Goal: Transaction & Acquisition: Purchase product/service

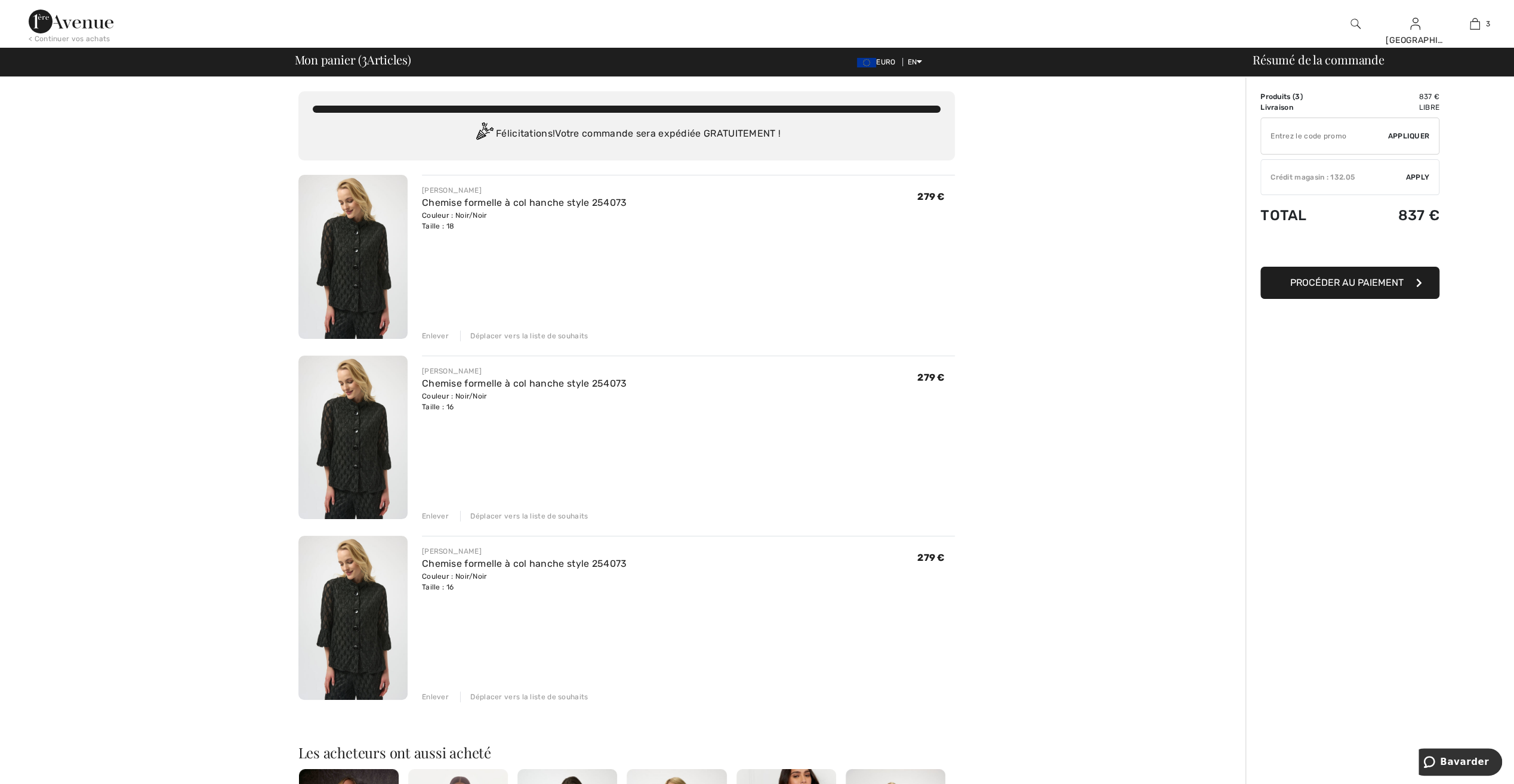
click at [535, 514] on div "Déplacer vers la liste de souhaits" at bounding box center [524, 516] width 127 height 11
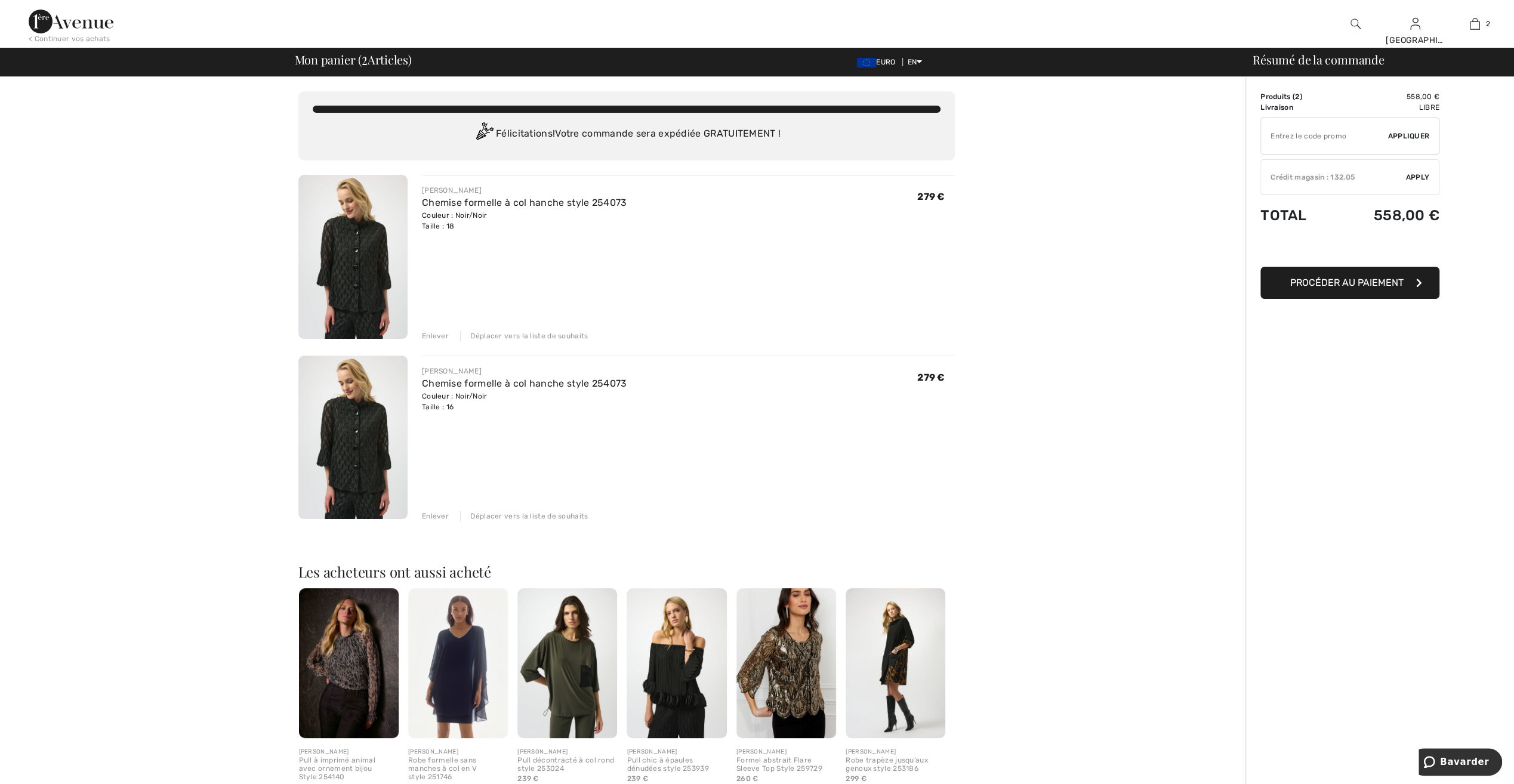
click at [539, 333] on div "Déplacer vers la liste de souhaits" at bounding box center [524, 336] width 127 height 11
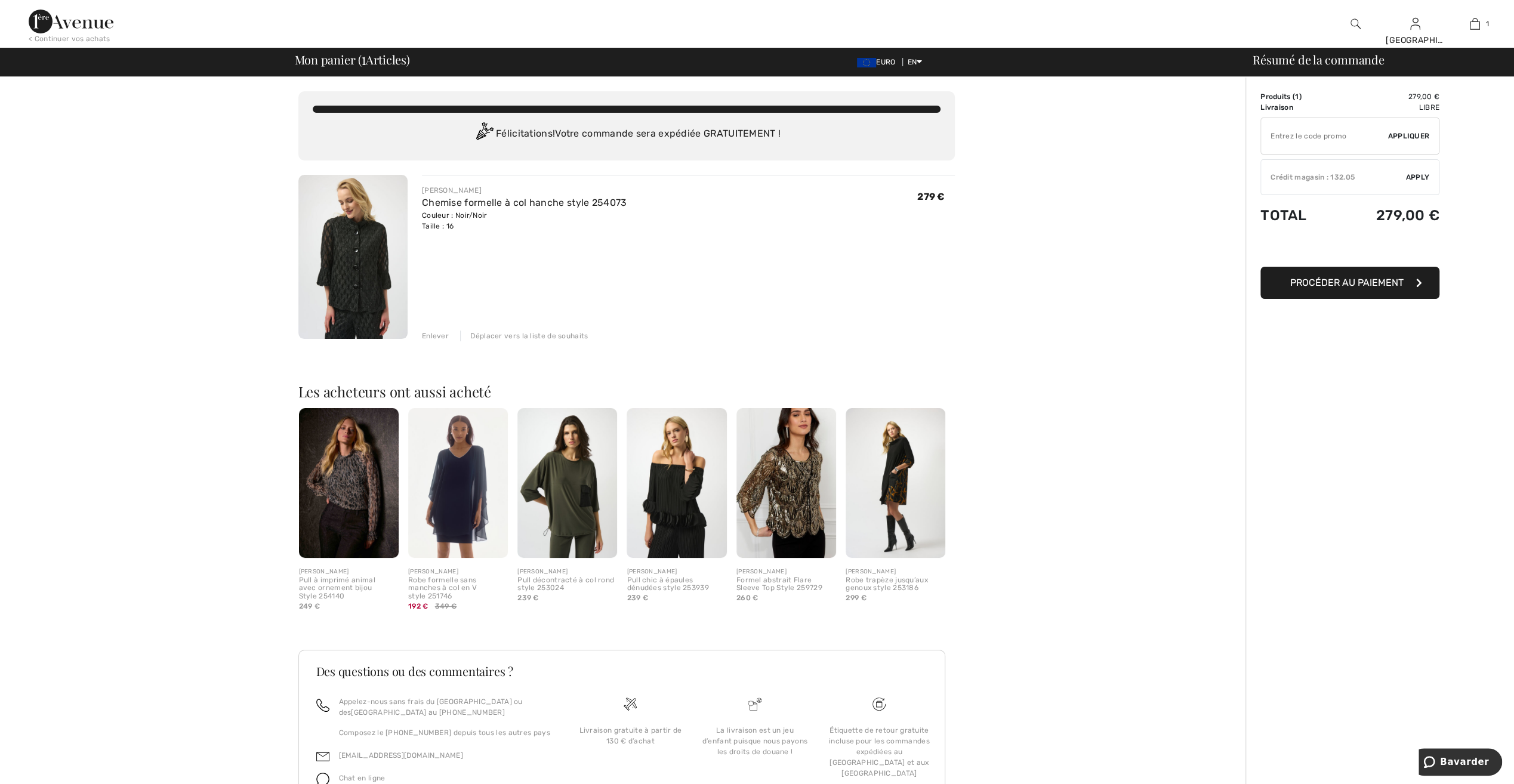
type input "NEW15"
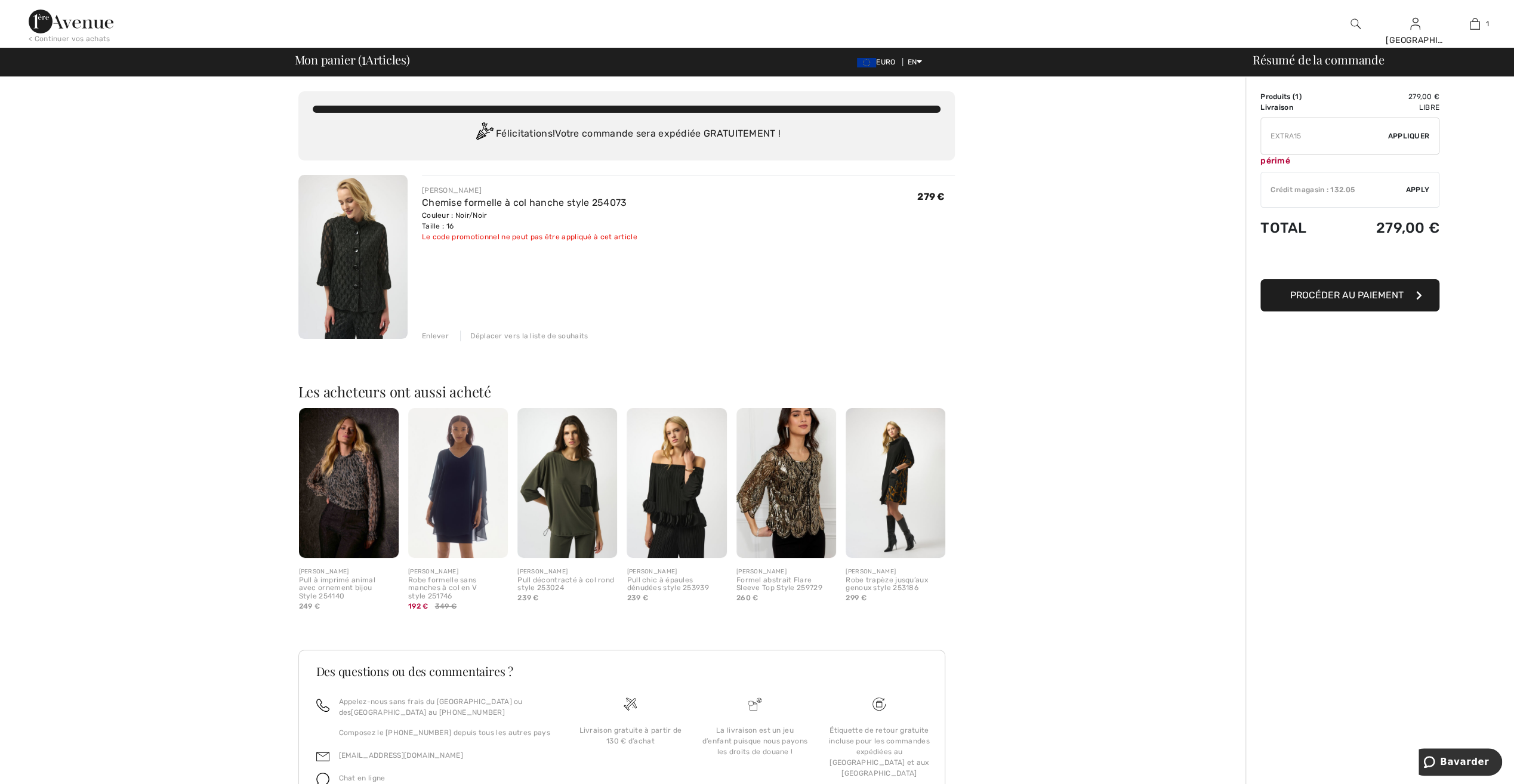
type input "FLASH15"
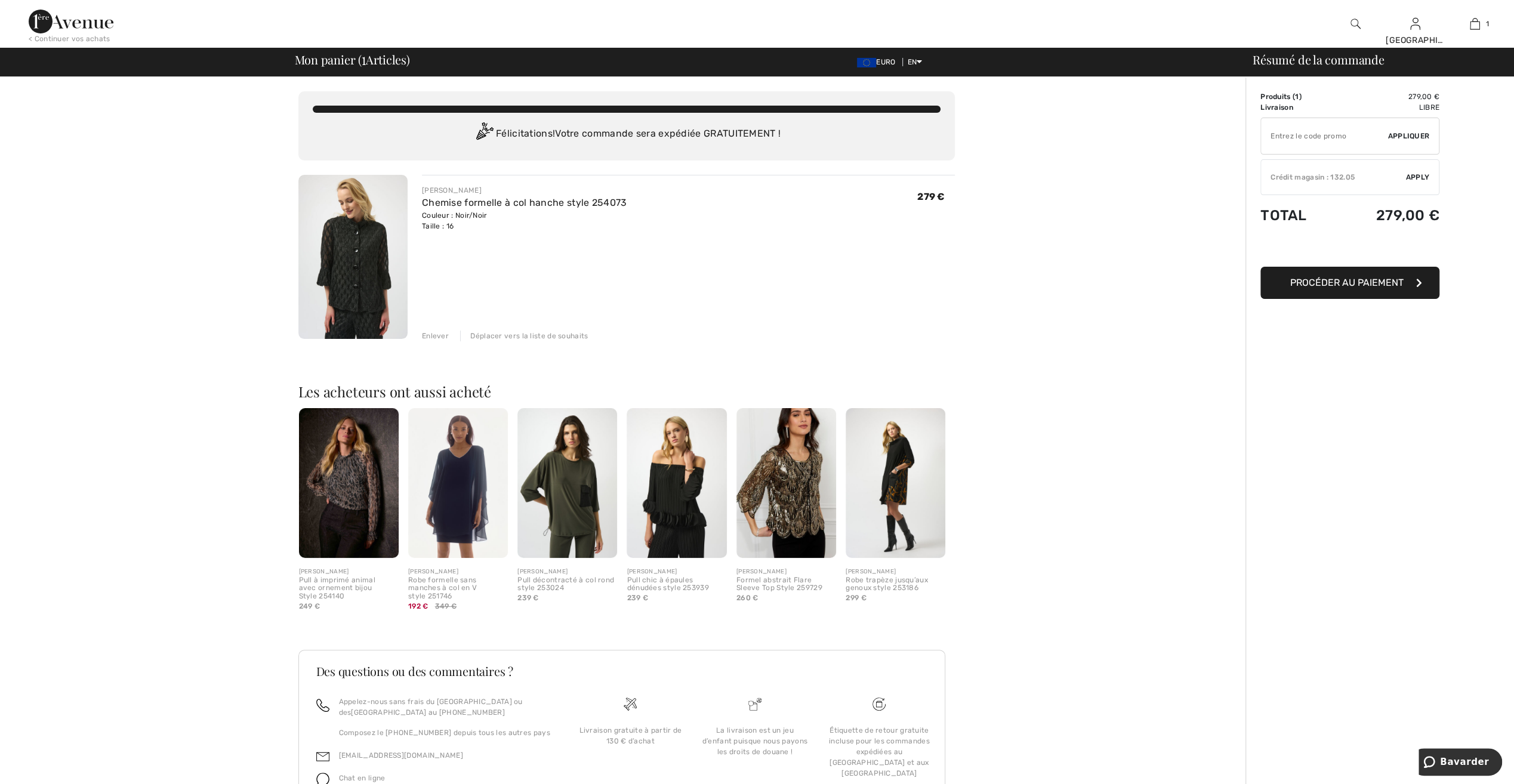
type input "FREEXPRESS"
type input "FREEDENIMBAG"
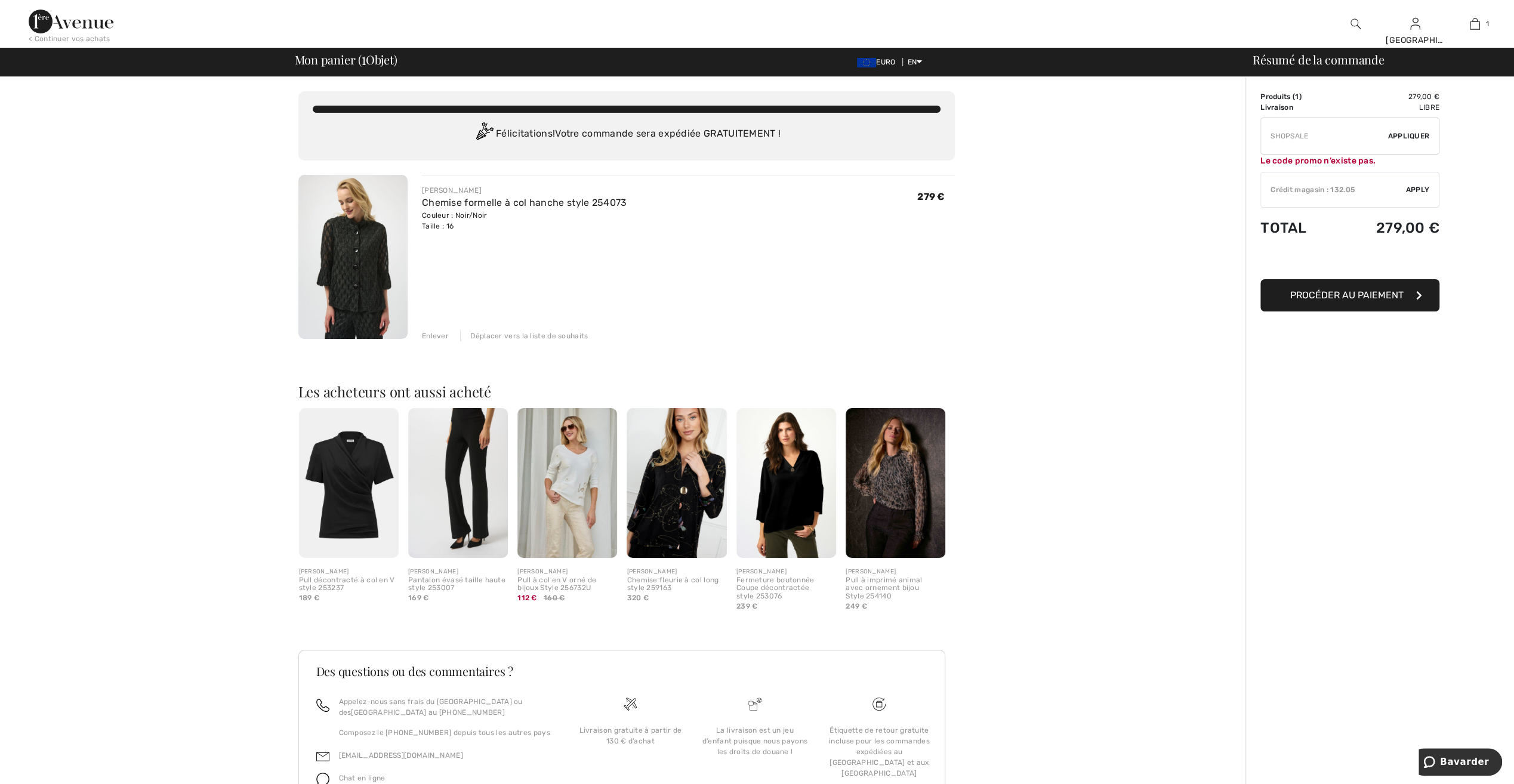
type input "SH0PSALE"
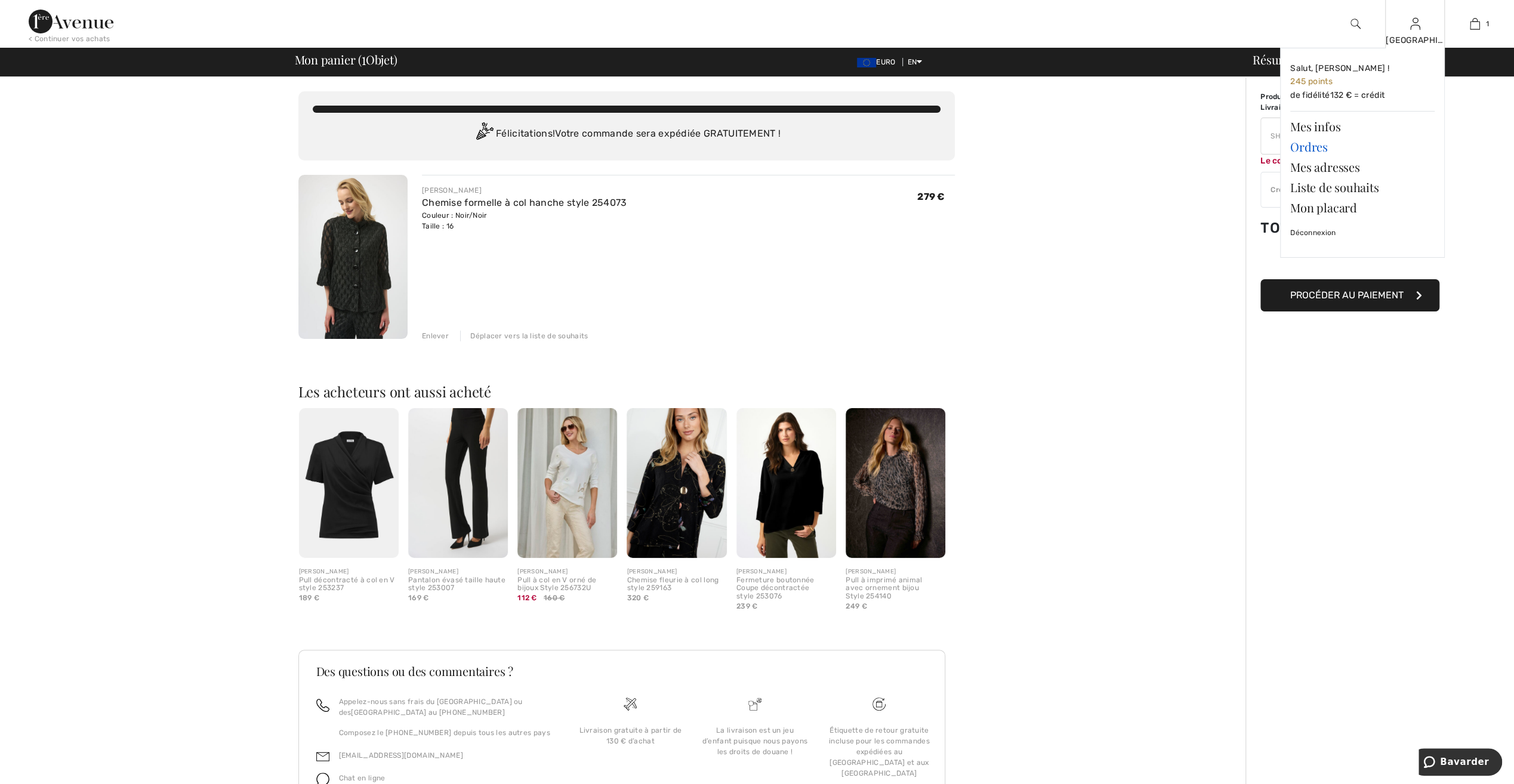
click at [1315, 147] on link "Ordres" at bounding box center [1363, 146] width 145 height 20
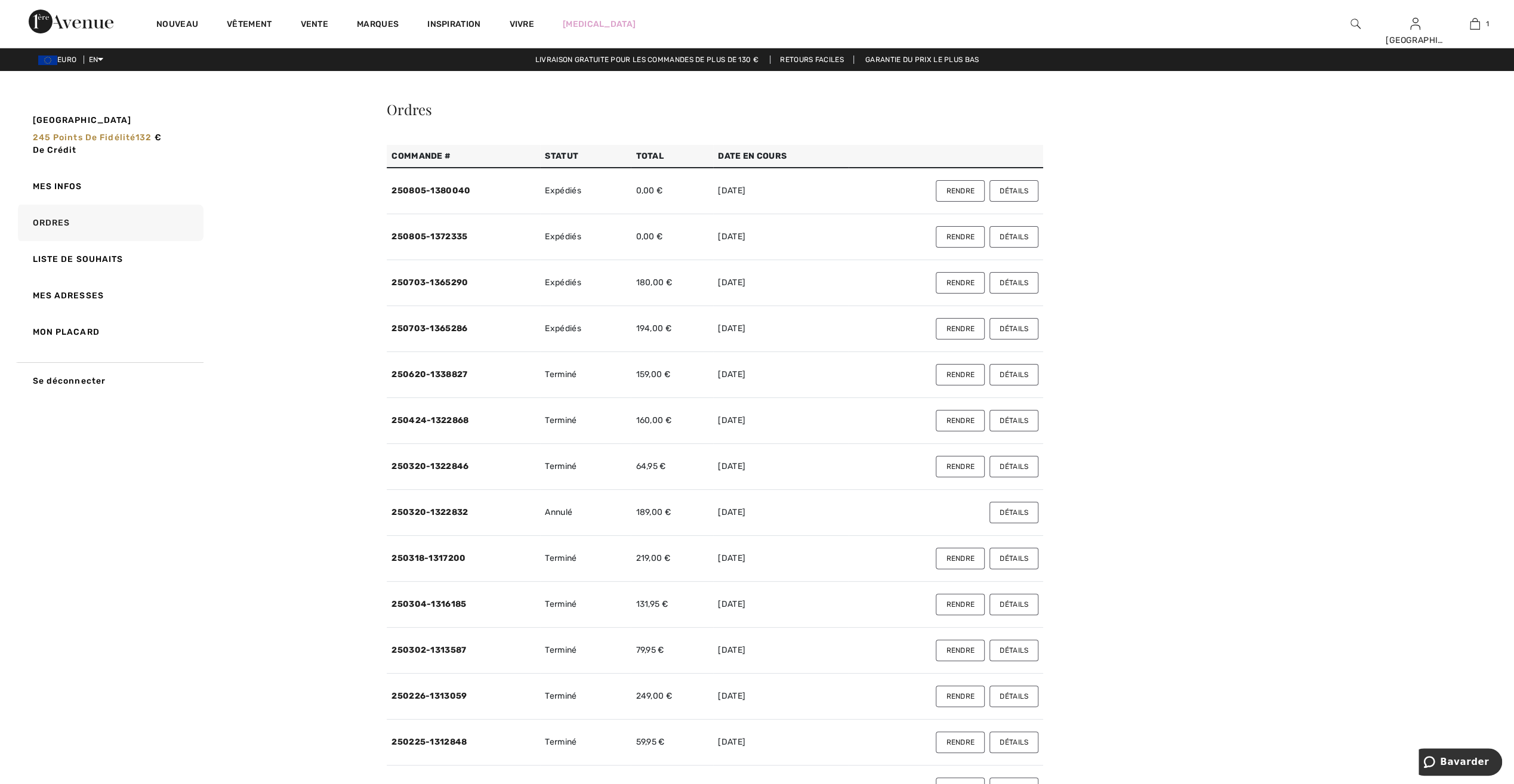
click at [1007, 188] on button "Détails" at bounding box center [1014, 190] width 49 height 21
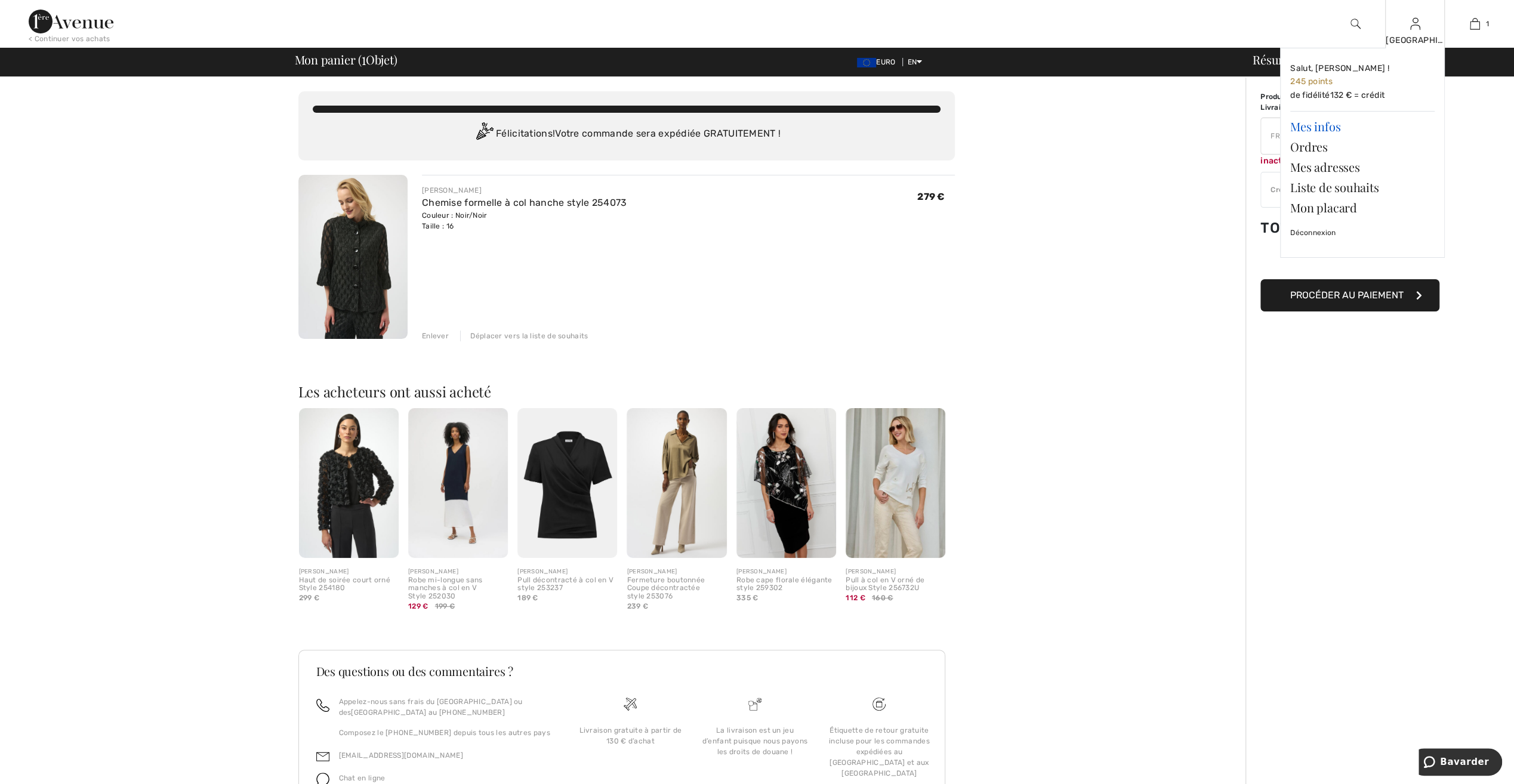
click at [1325, 127] on link "Mes infos" at bounding box center [1363, 126] width 145 height 20
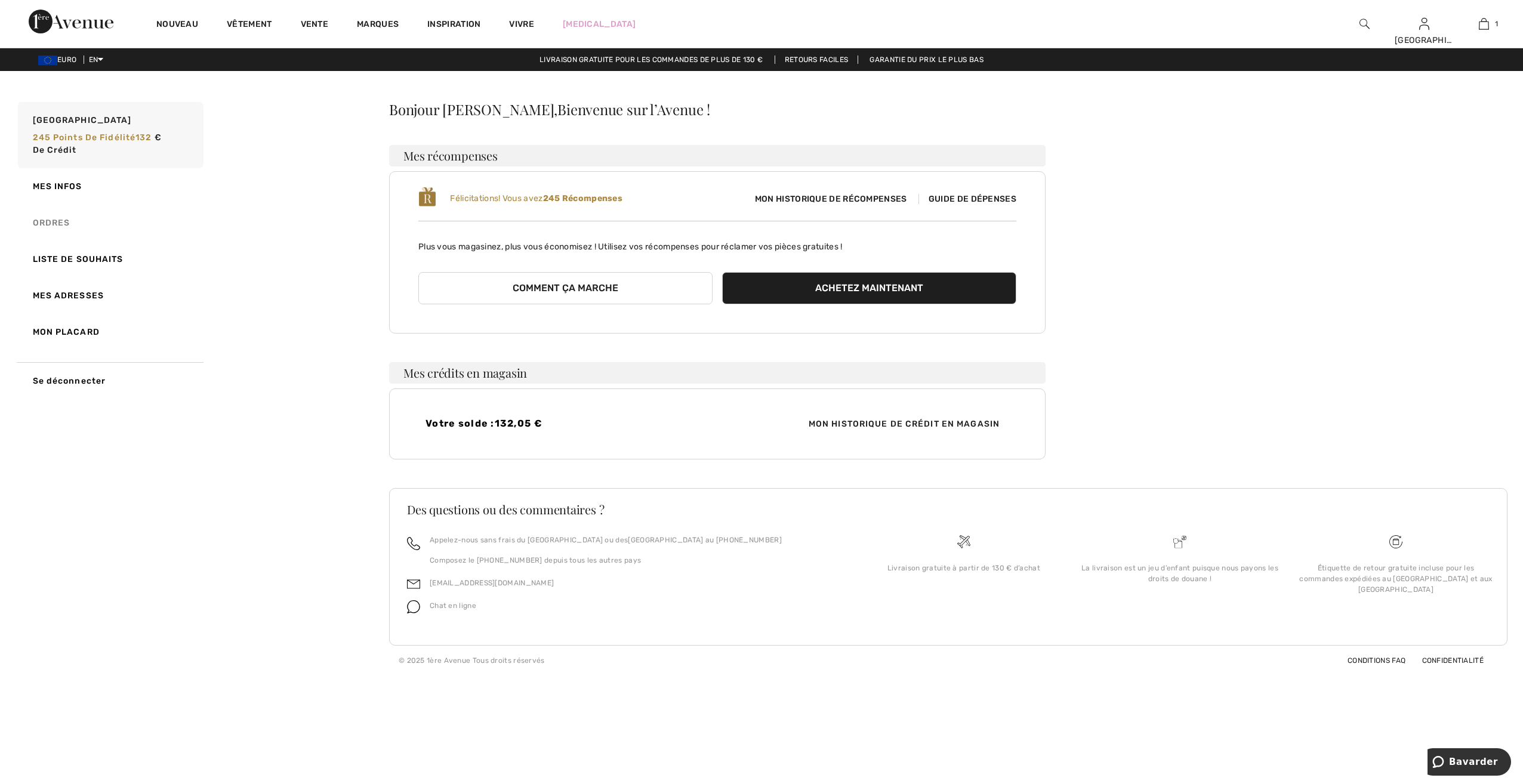
click at [48, 219] on link "Ordres" at bounding box center [109, 222] width 188 height 36
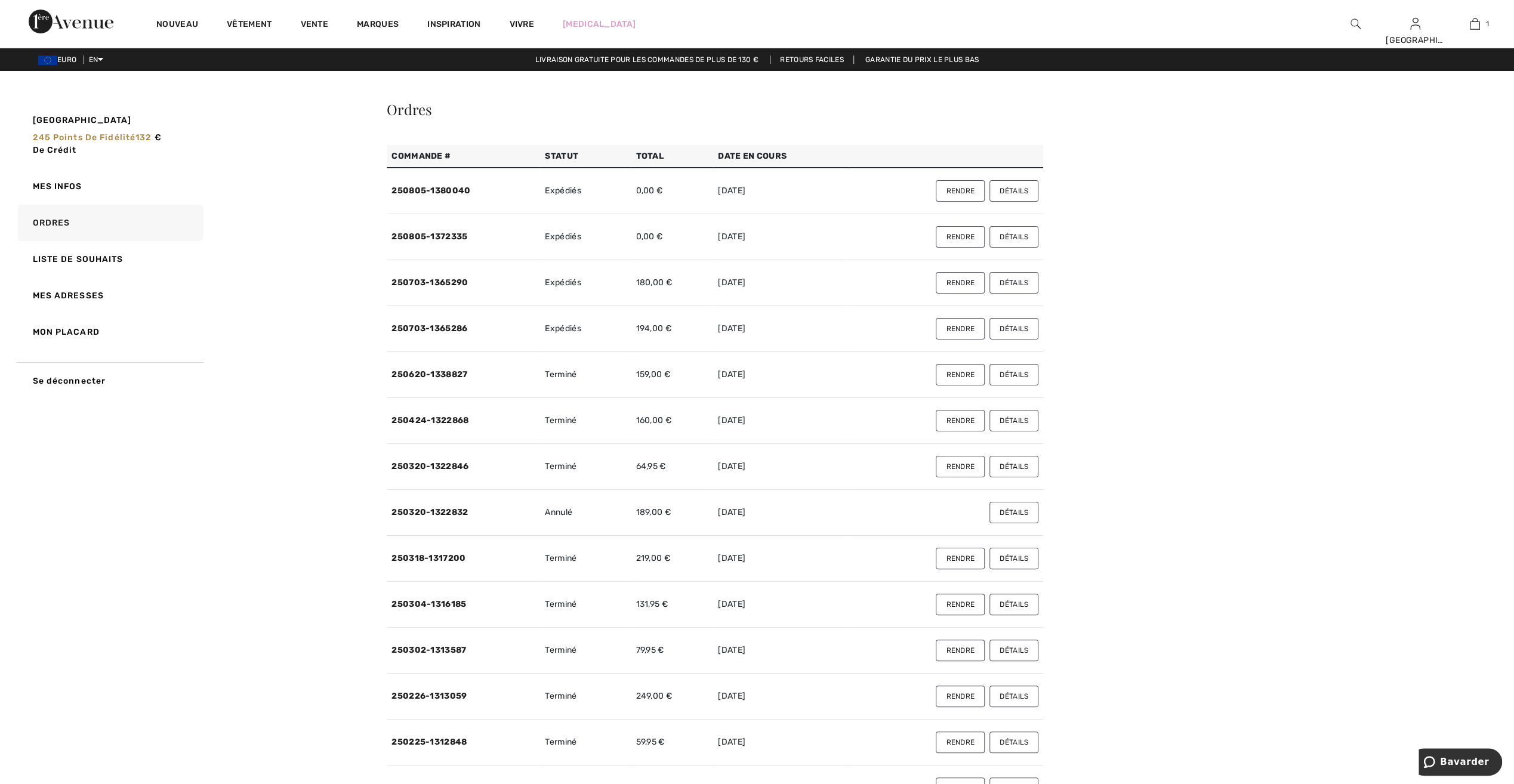
click at [1010, 238] on button "Détails" at bounding box center [1014, 236] width 49 height 21
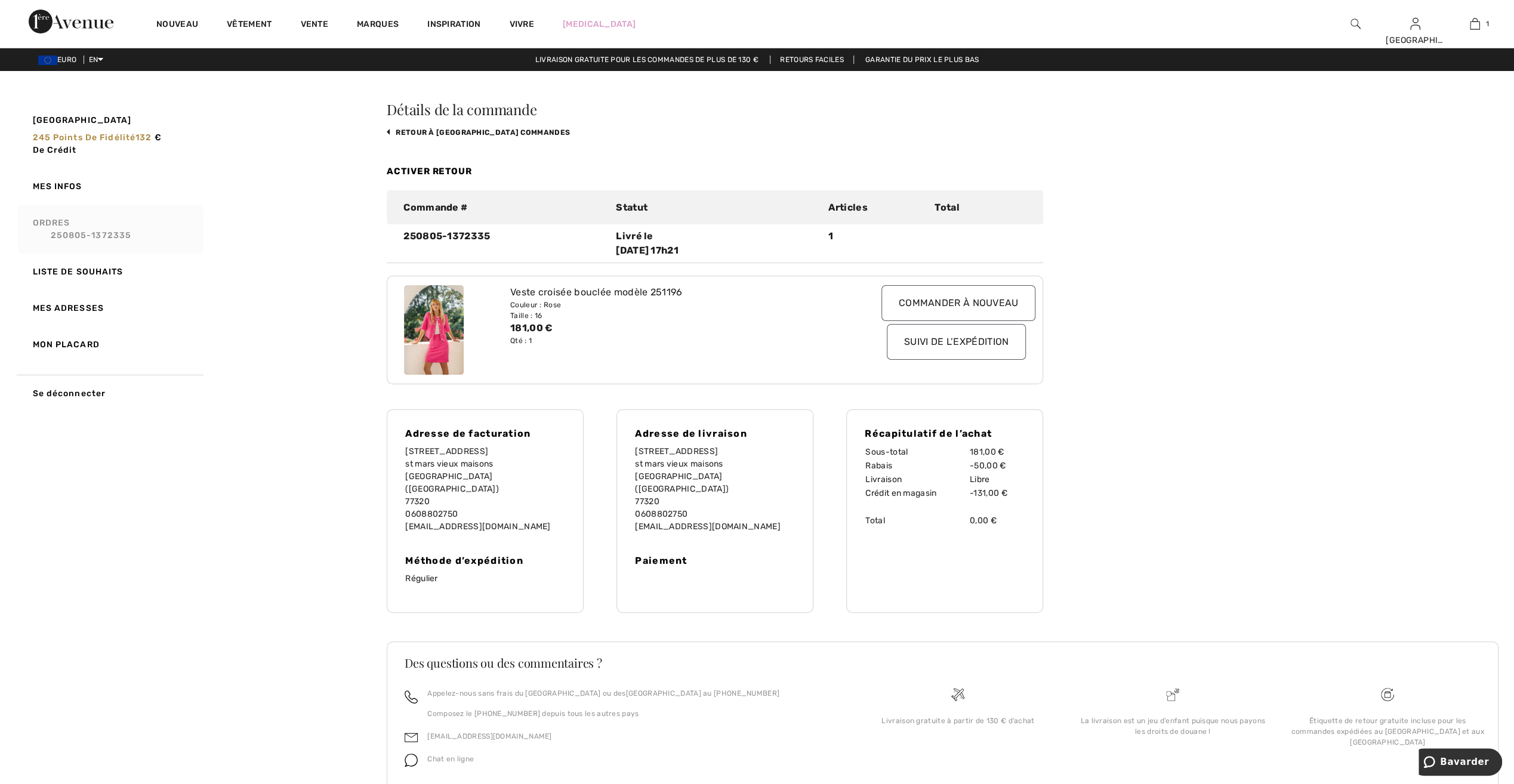
click at [57, 222] on link "Ordres 250805-1372335" at bounding box center [109, 229] width 188 height 49
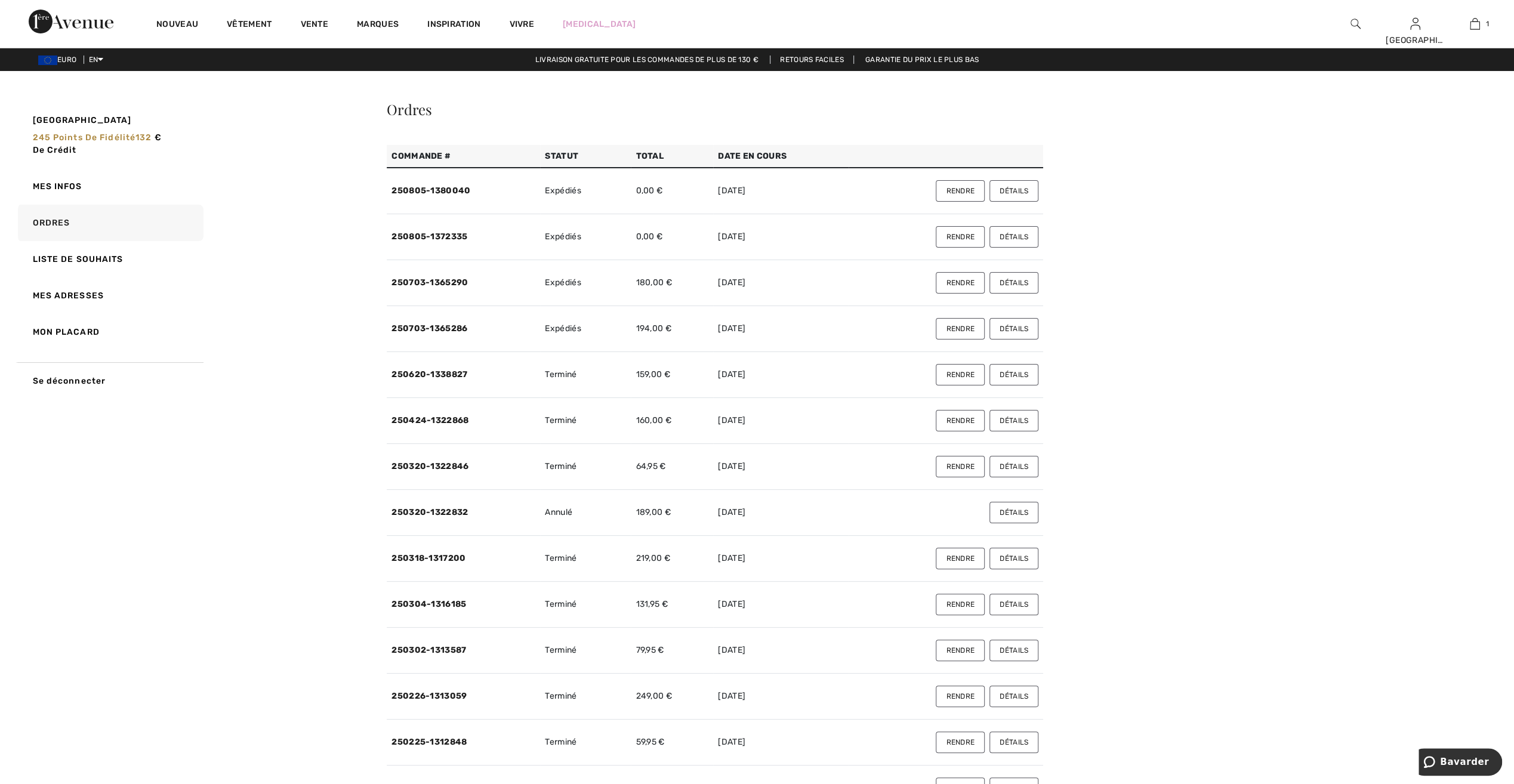
click at [1009, 283] on button "Détails" at bounding box center [1014, 282] width 49 height 21
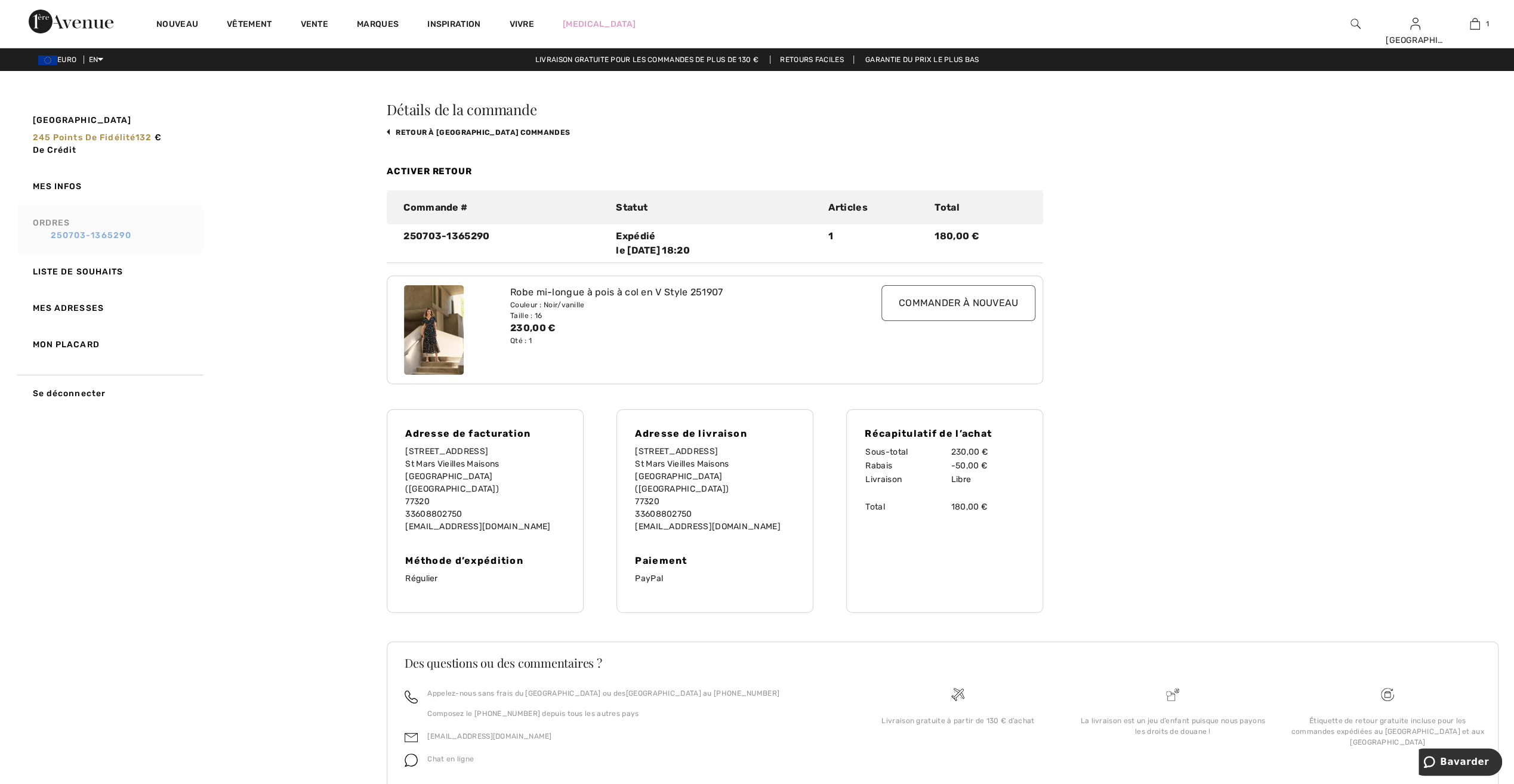
click at [77, 238] on link "250703-1365290" at bounding box center [116, 235] width 167 height 12
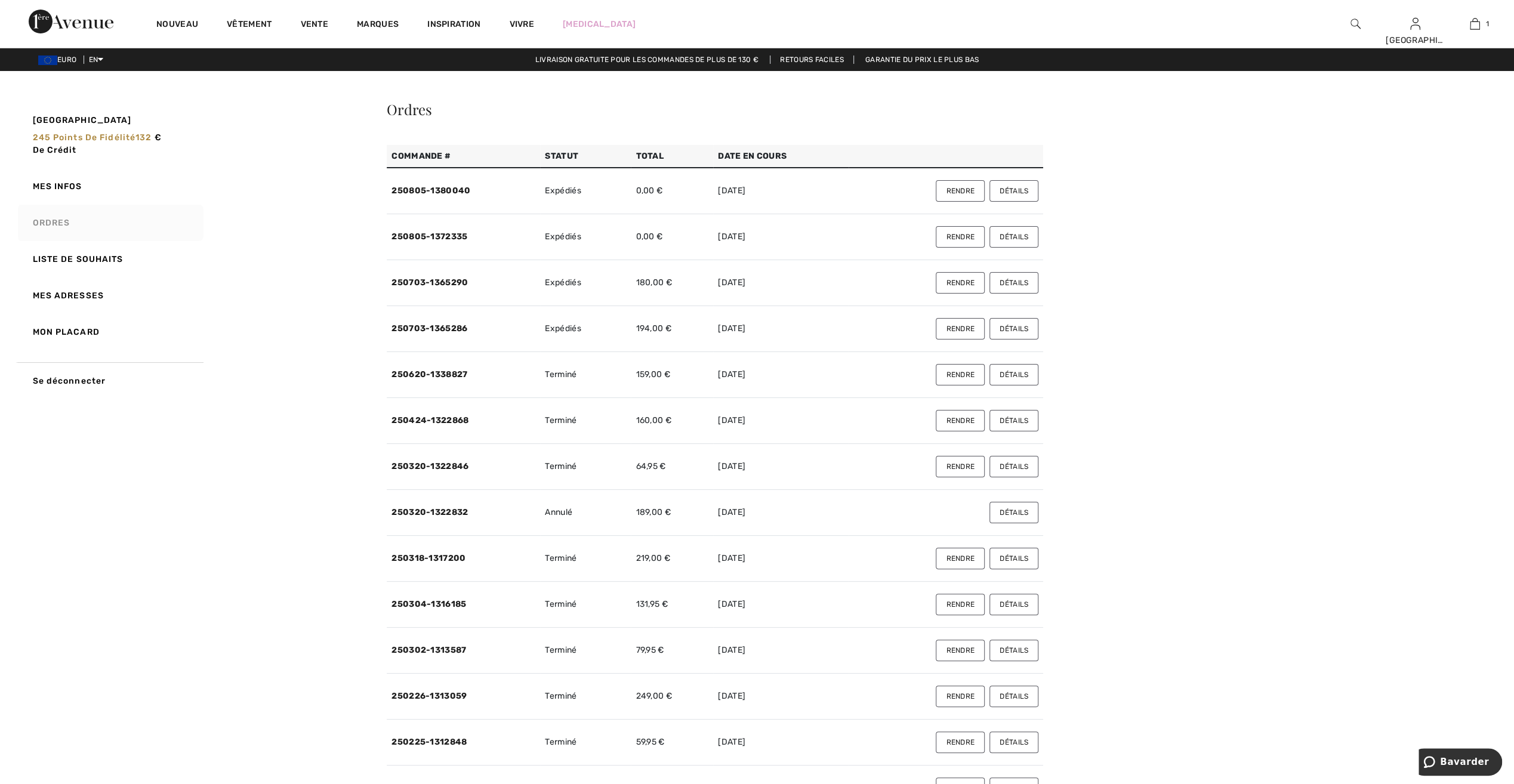
click at [1011, 332] on button "Détails" at bounding box center [1014, 328] width 49 height 21
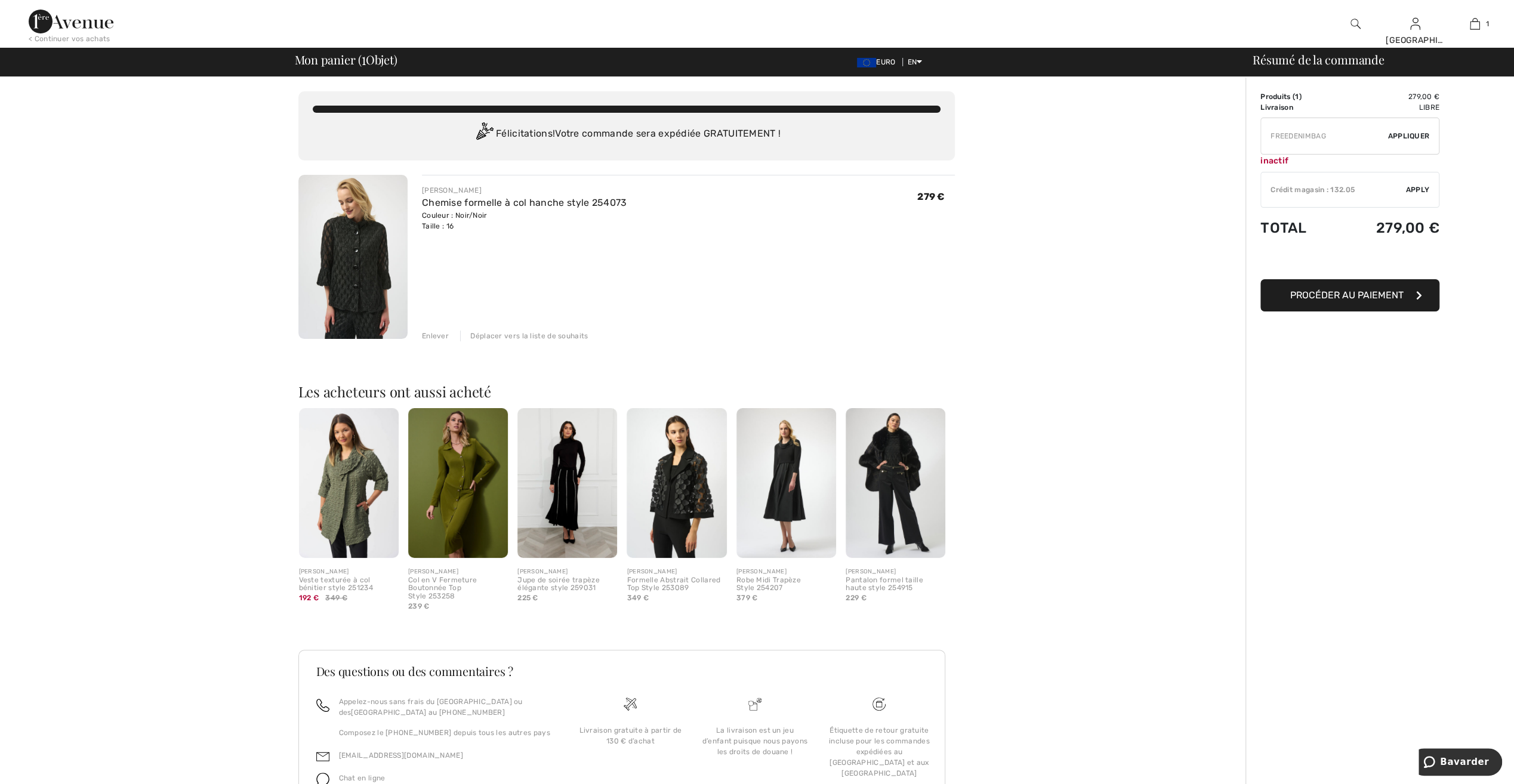
click at [671, 494] on img at bounding box center [676, 483] width 100 height 149
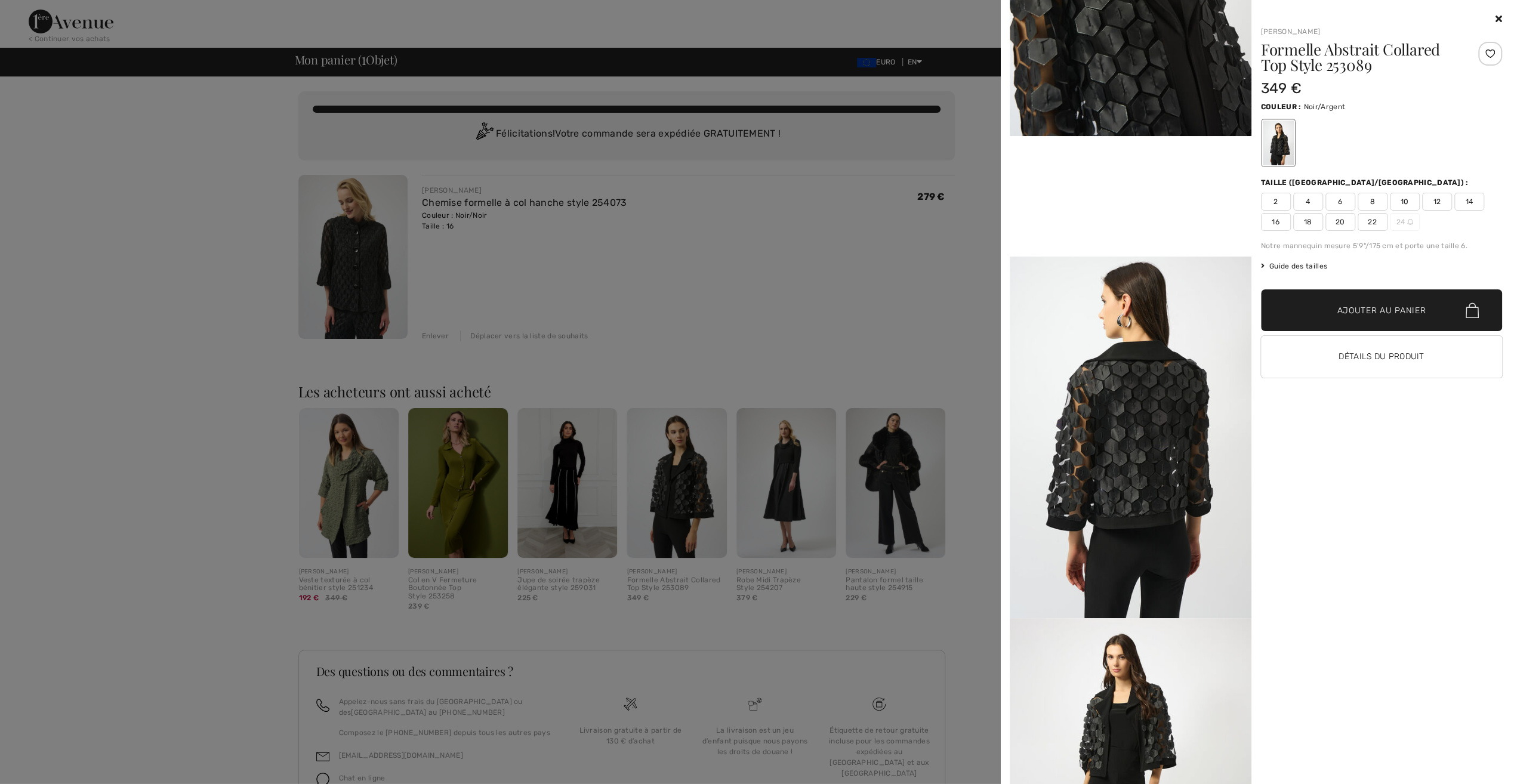
scroll to position [597, 0]
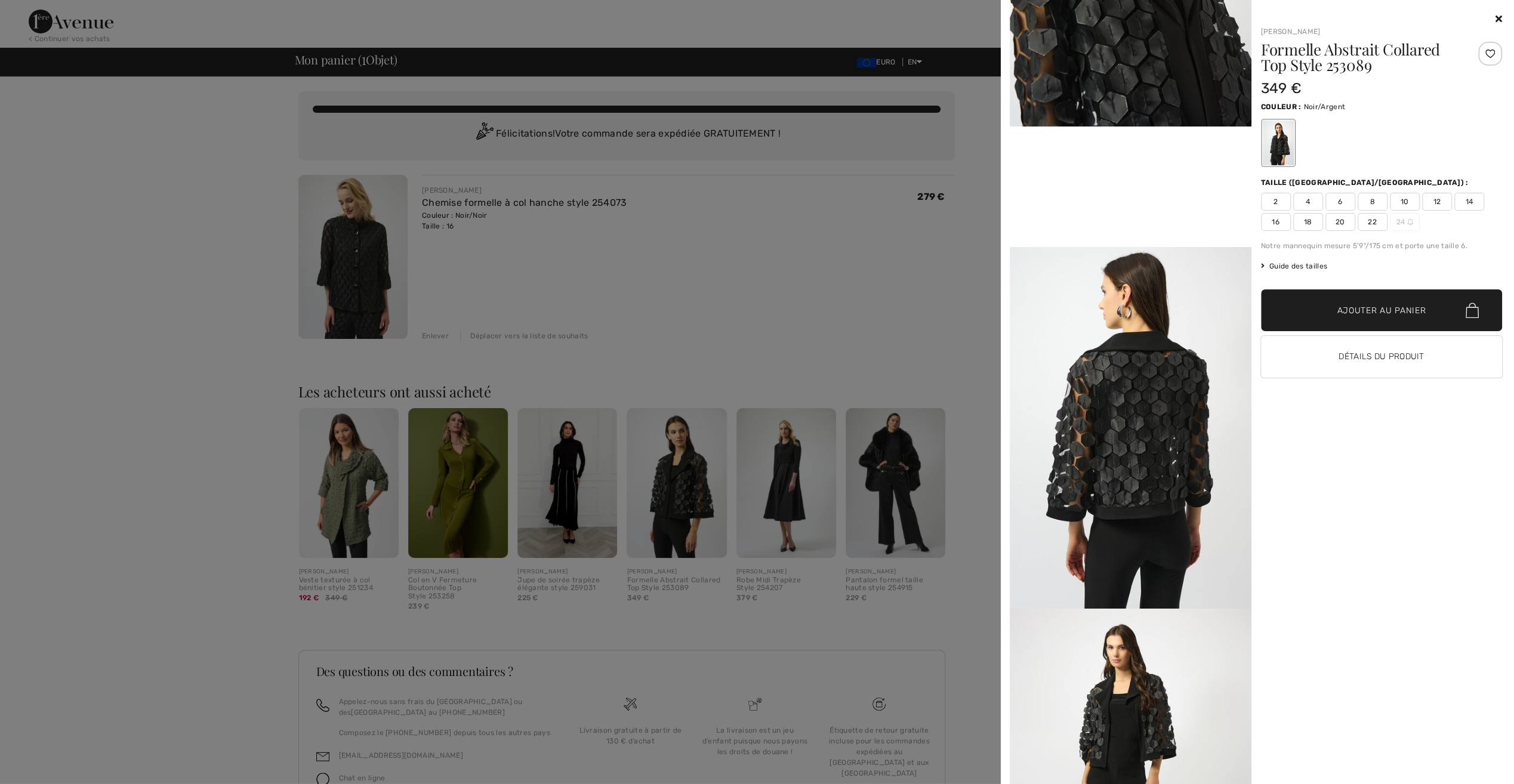
click at [0, 396] on html "We value your privacy We use cookies to enhance your browsing experience, serve…" at bounding box center [757, 392] width 1514 height 784
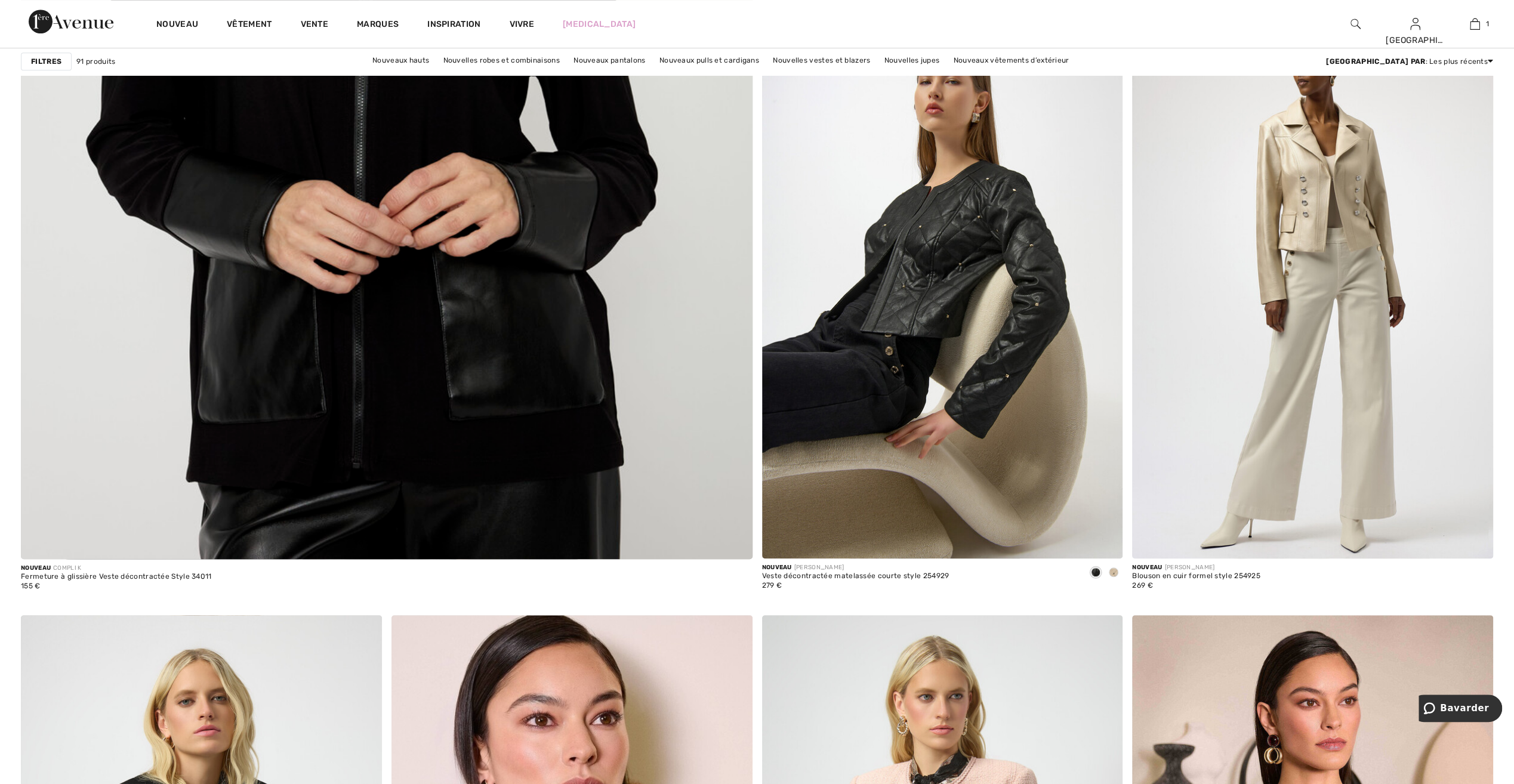
scroll to position [5310, 0]
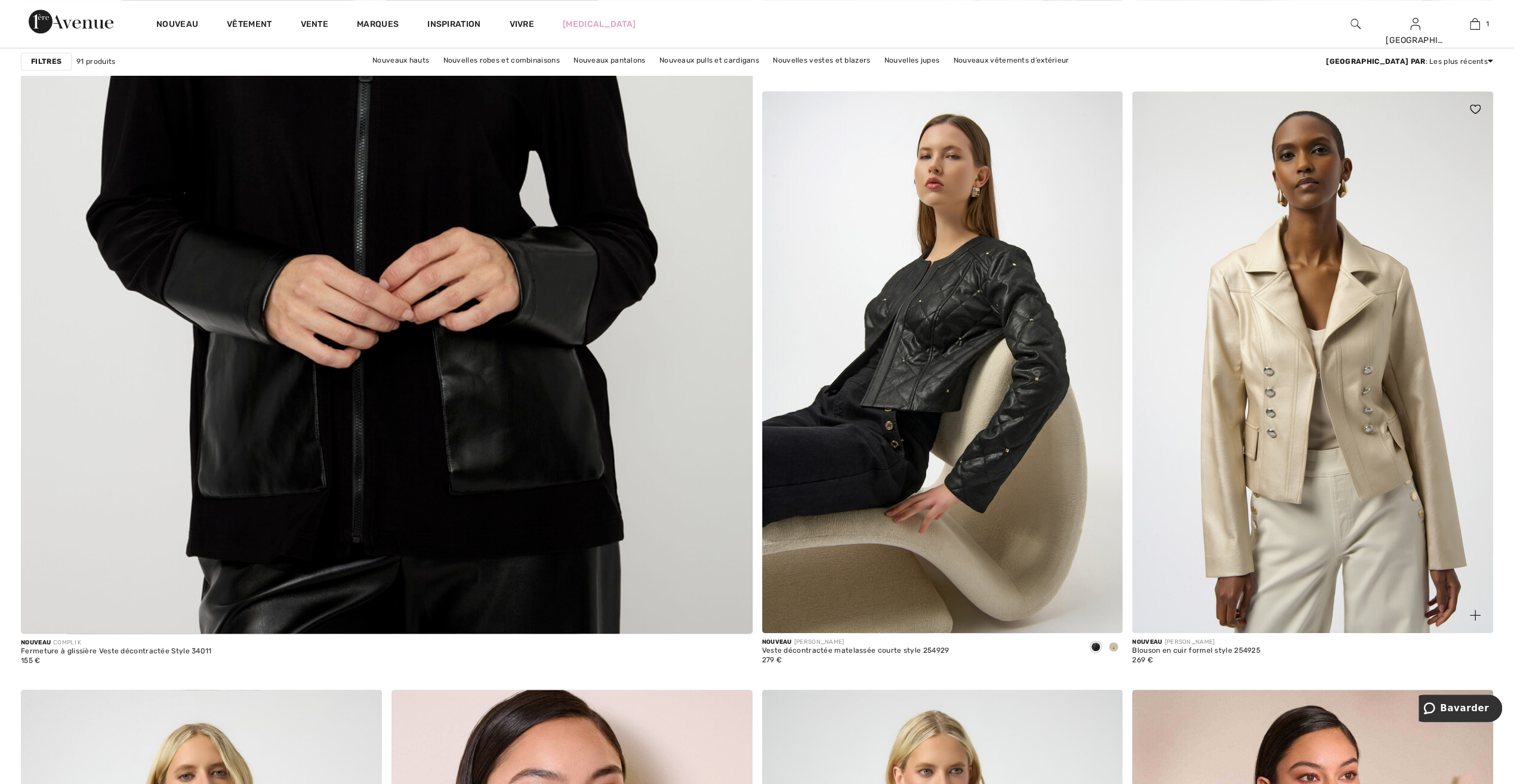
click at [1385, 456] on img at bounding box center [1312, 361] width 361 height 541
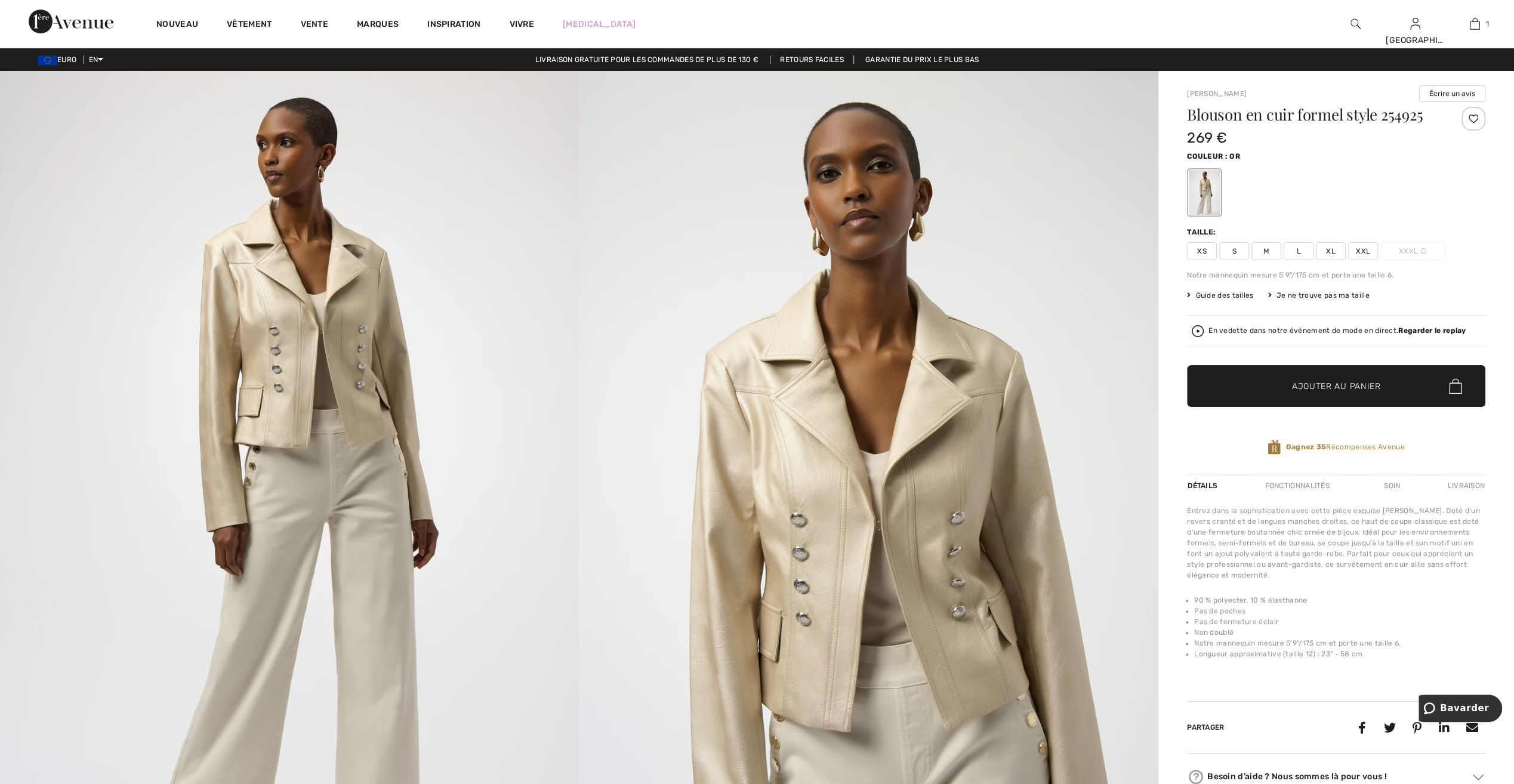
click at [1399, 329] on strong "Regarder le replay" at bounding box center [1432, 331] width 67 height 9
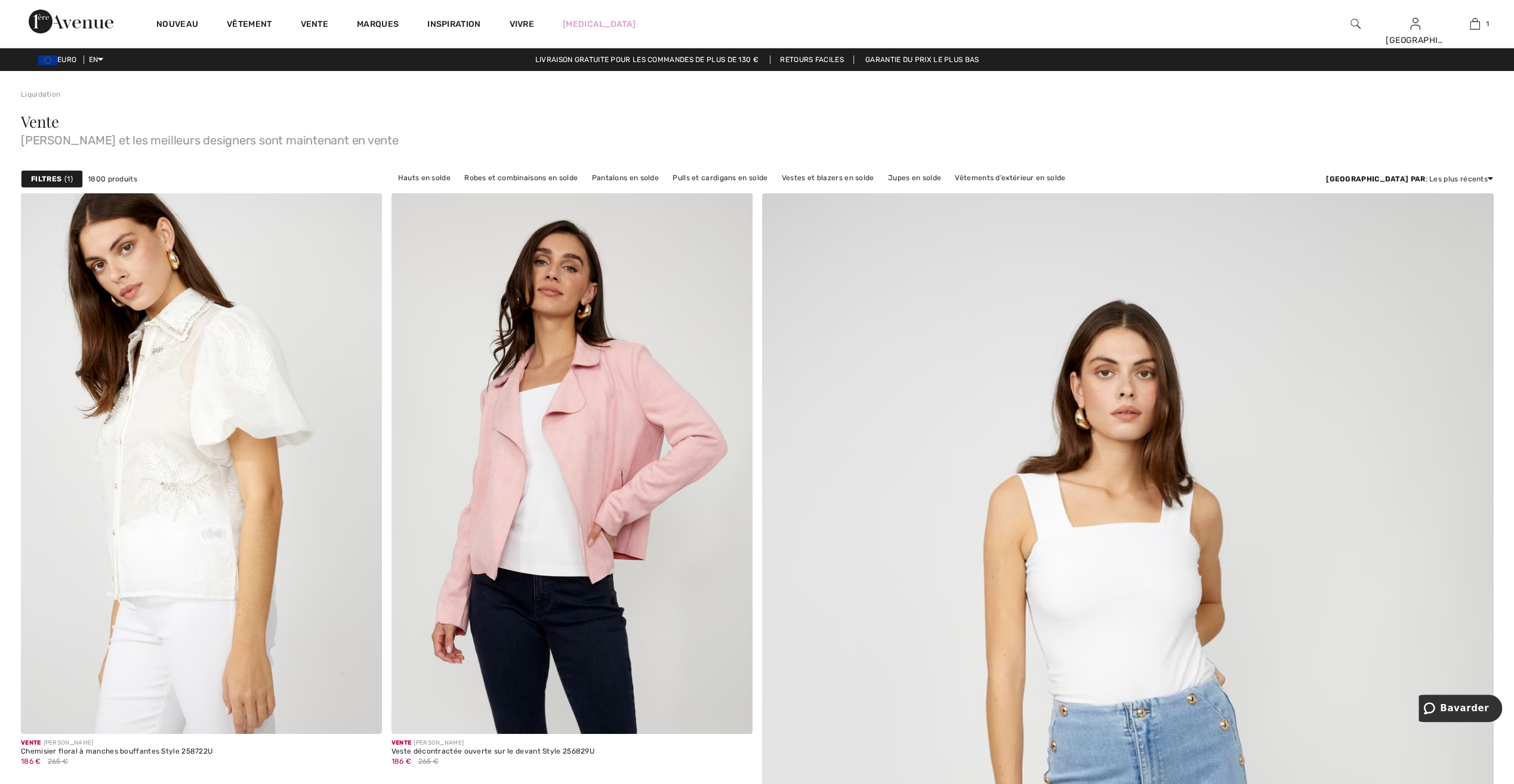
click at [55, 179] on strong "Filtres" at bounding box center [47, 179] width 31 height 11
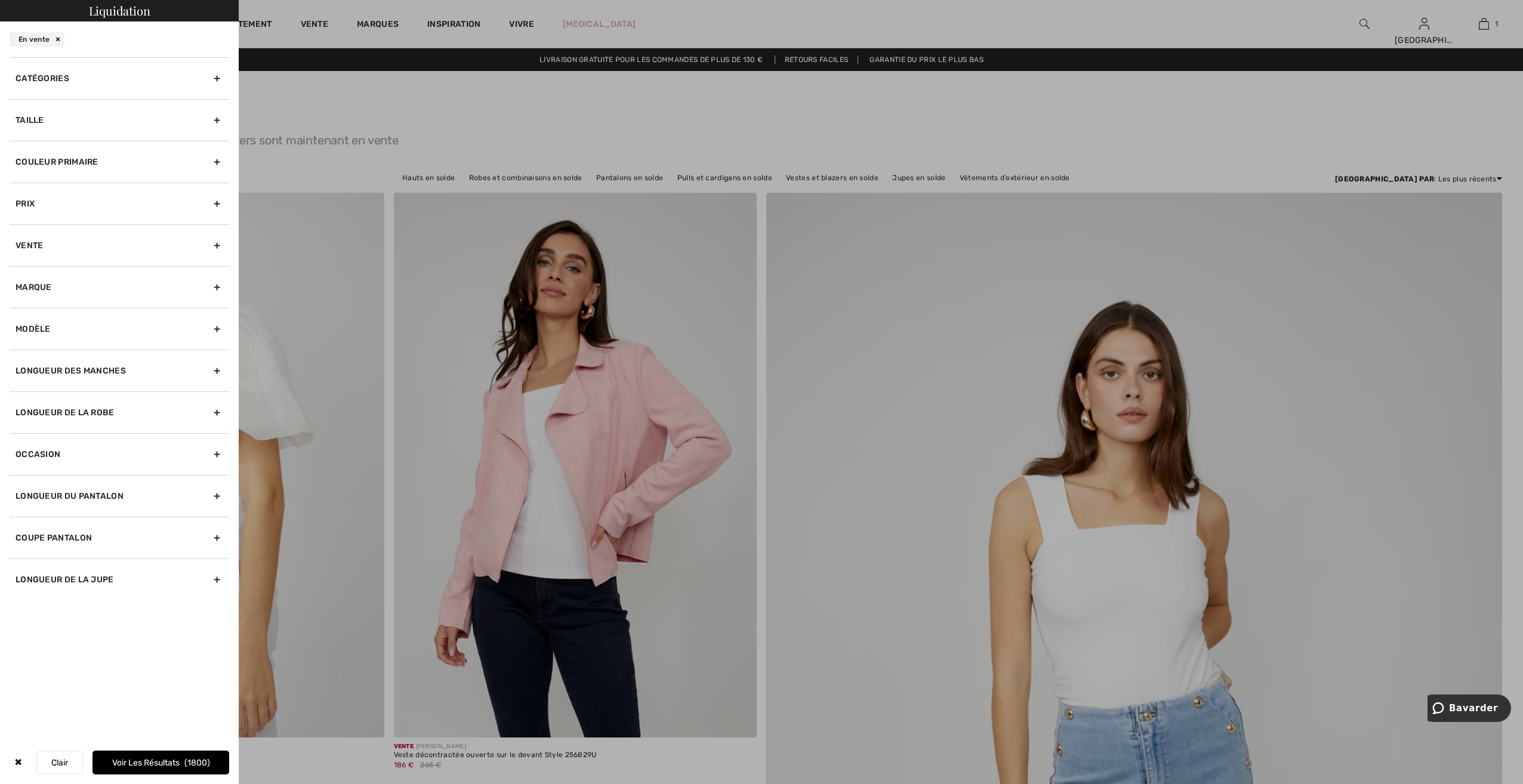
click at [36, 124] on div "Taille" at bounding box center [119, 120] width 219 height 42
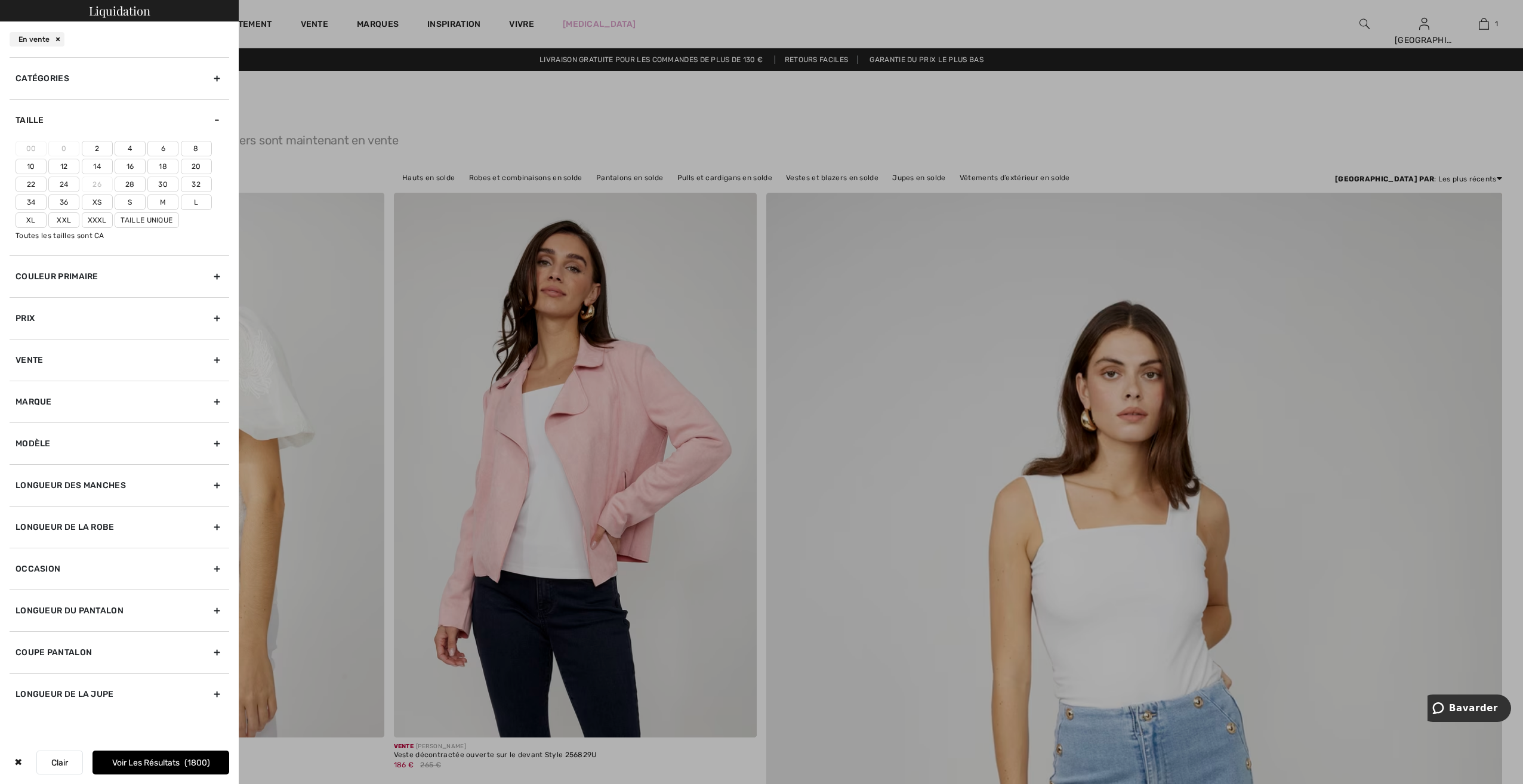
click at [130, 165] on font "16" at bounding box center [130, 167] width 8 height 9
click at [0, 0] on input"] "16" at bounding box center [0, 0] width 0 height 0
click at [156, 761] on font "Voir les résultats" at bounding box center [148, 763] width 67 height 10
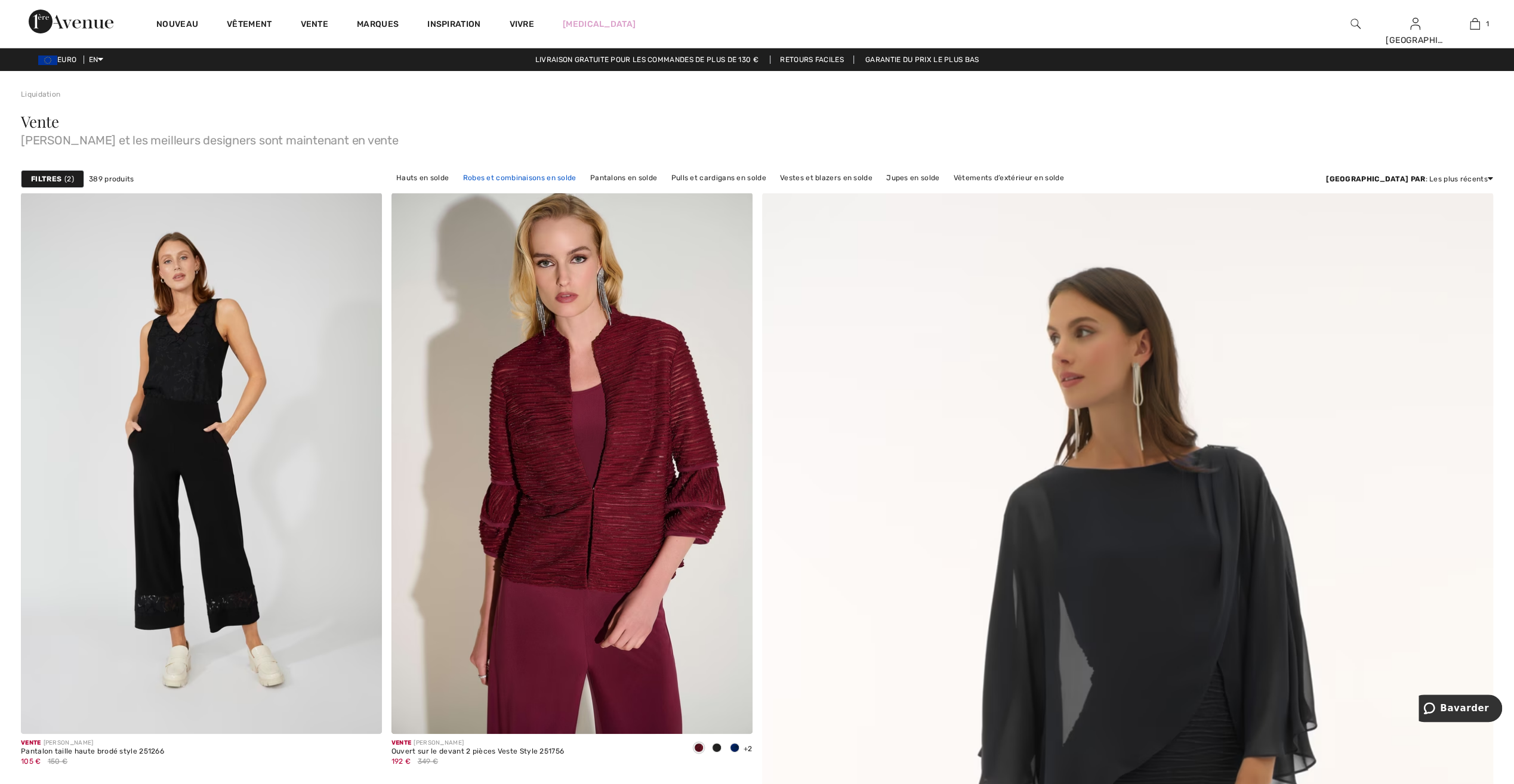
click at [529, 176] on link "Robes et combinaisons en solde" at bounding box center [520, 178] width 126 height 15
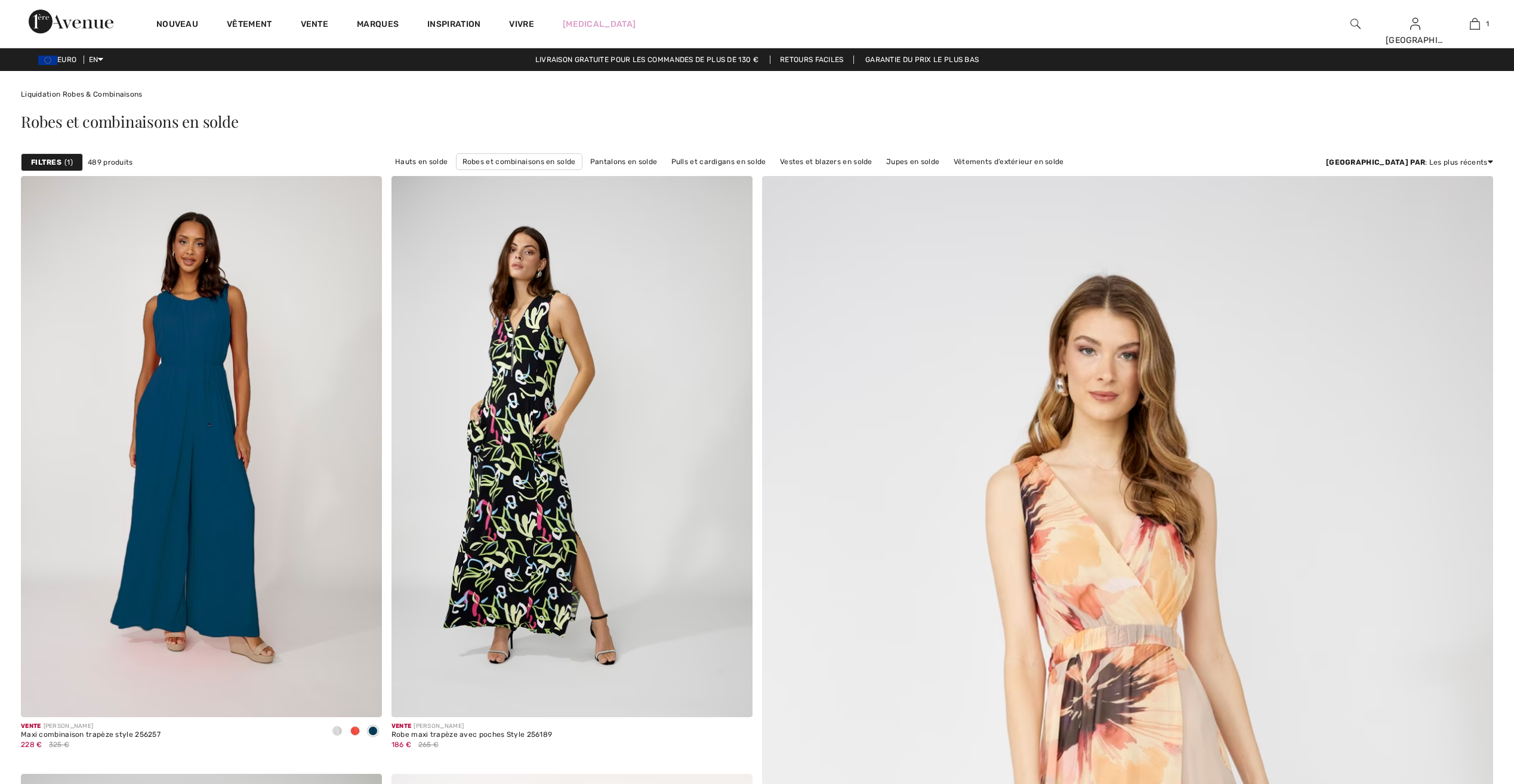
checkbox input "true"
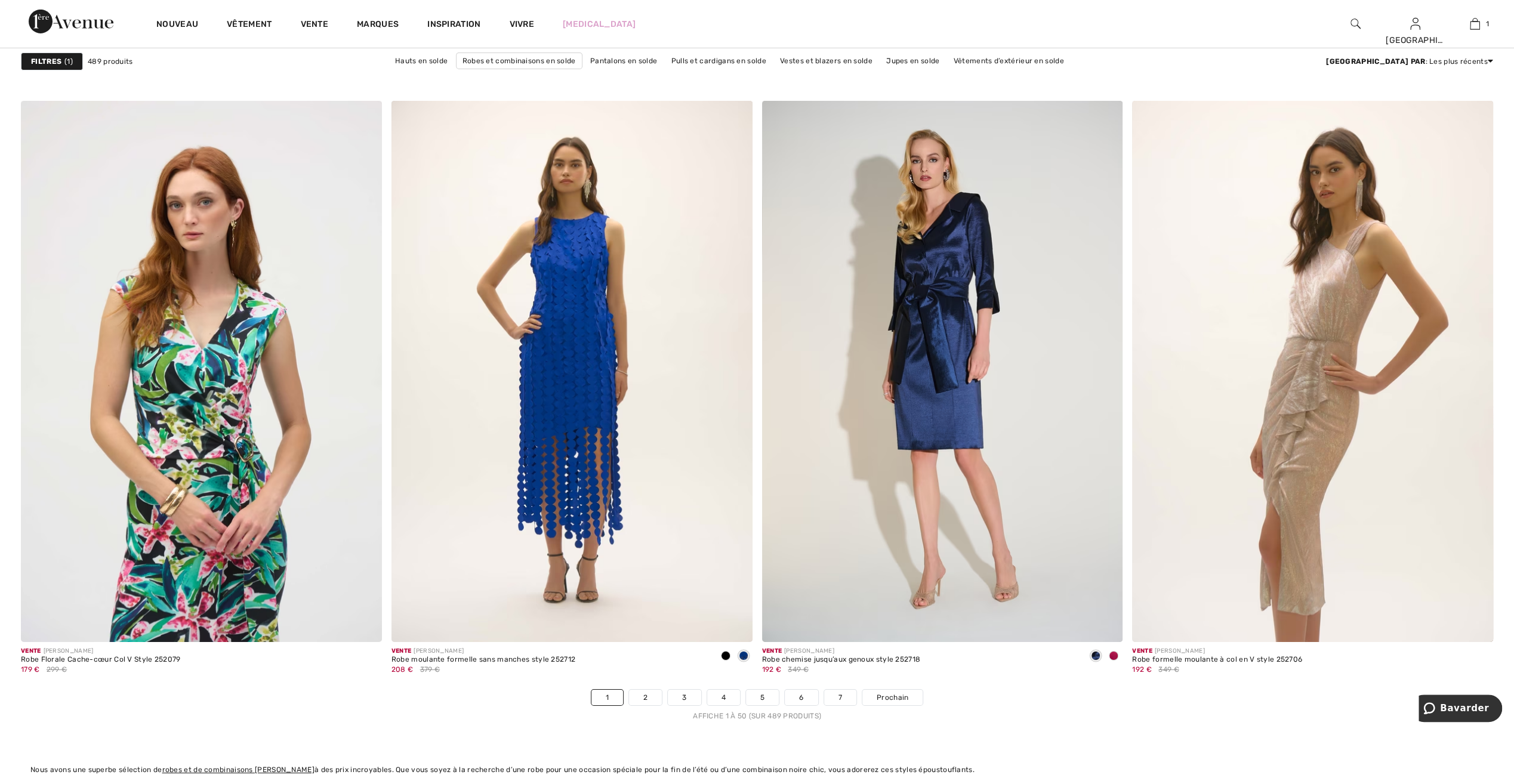
scroll to position [8531, 0]
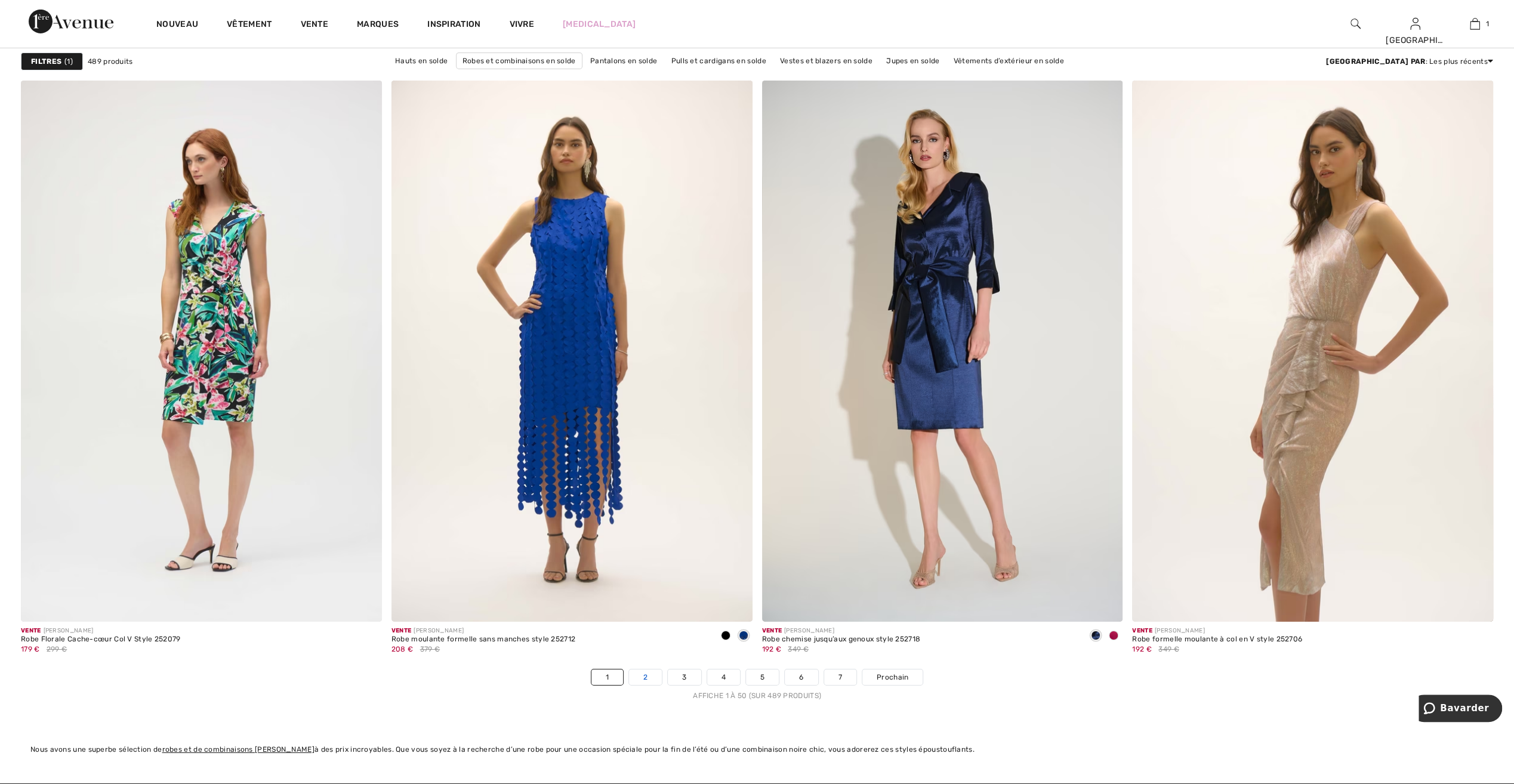
click at [642, 674] on link "2" at bounding box center [646, 677] width 33 height 15
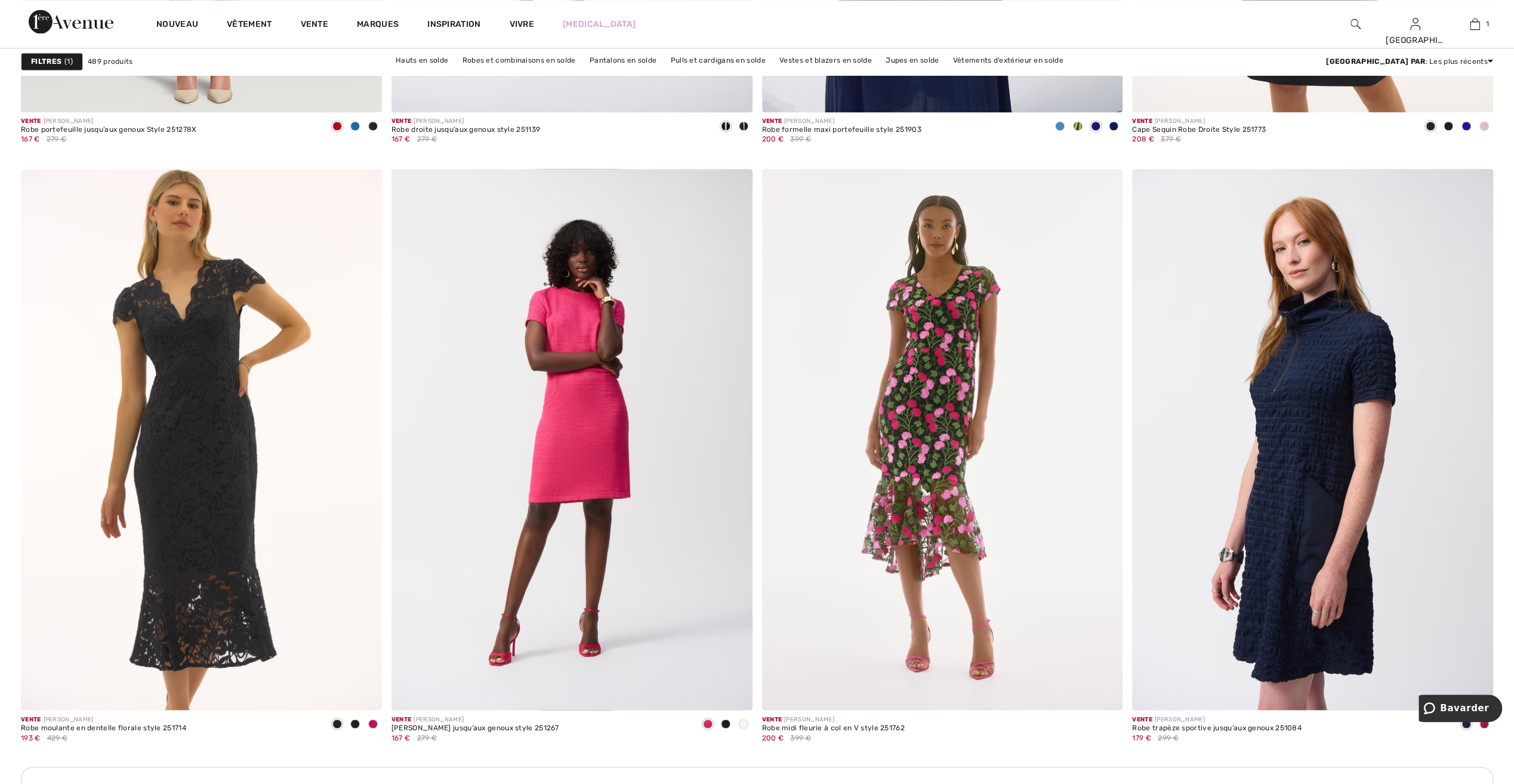
scroll to position [6443, 0]
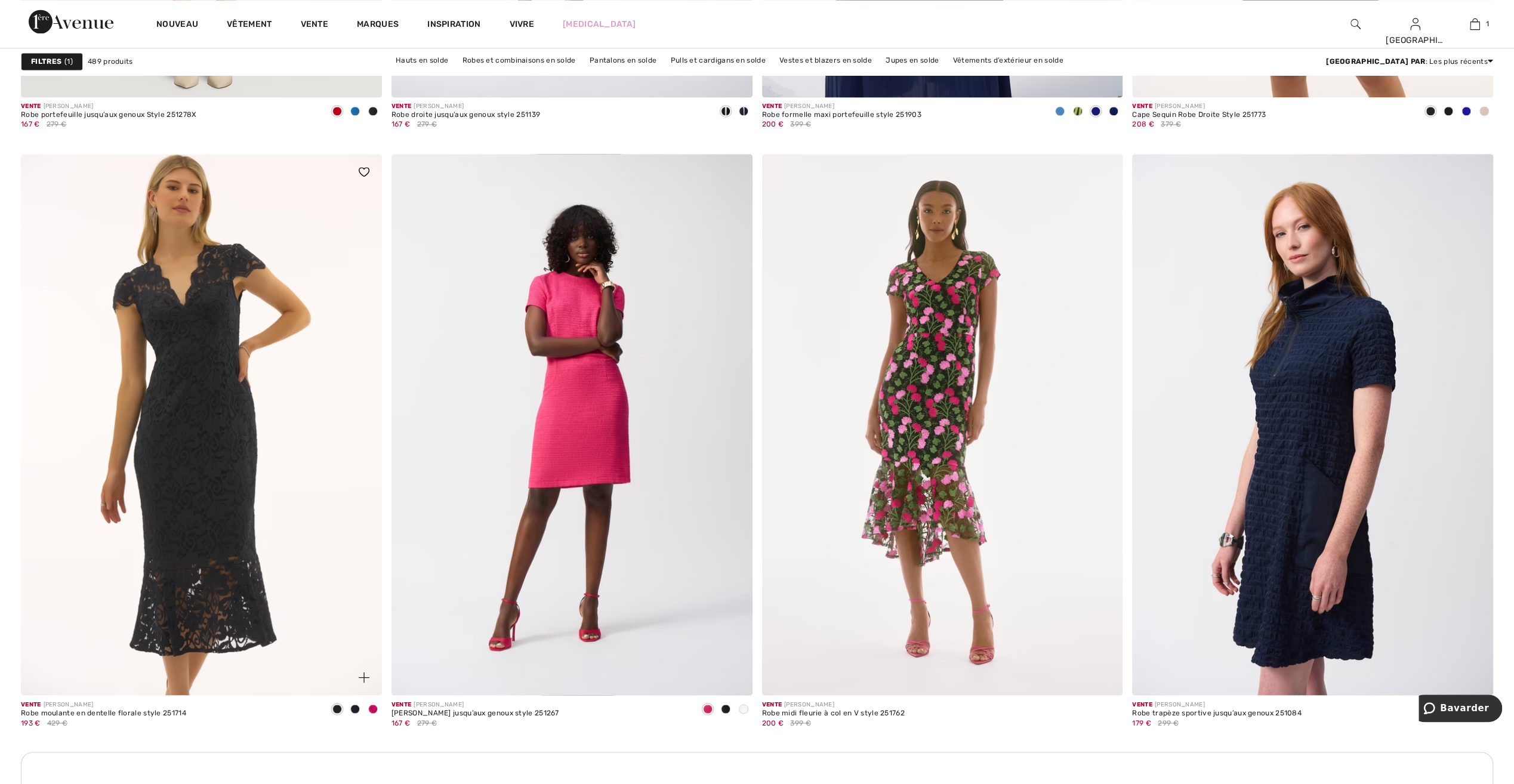
click at [369, 705] on span at bounding box center [373, 709] width 10 height 10
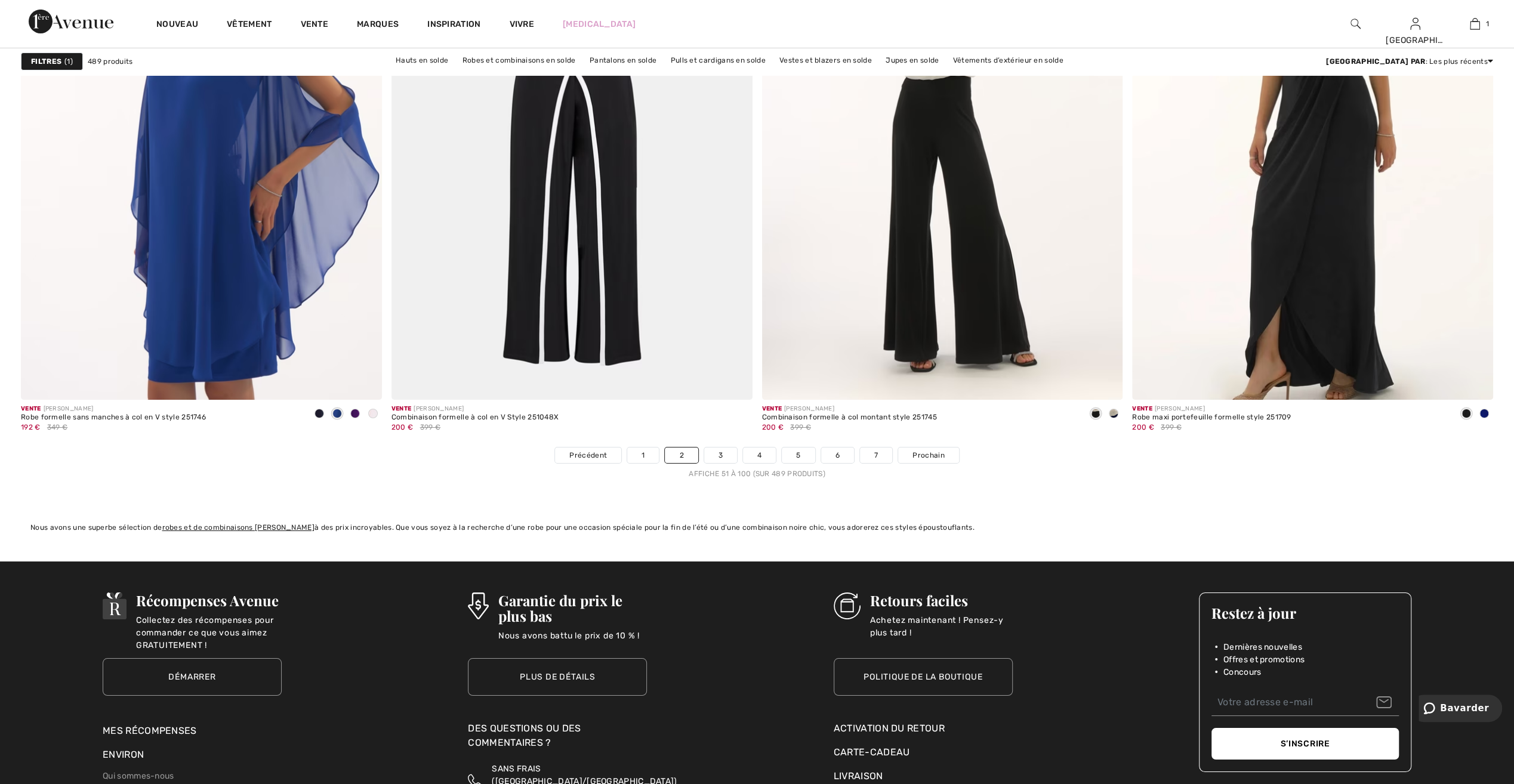
scroll to position [8770, 0]
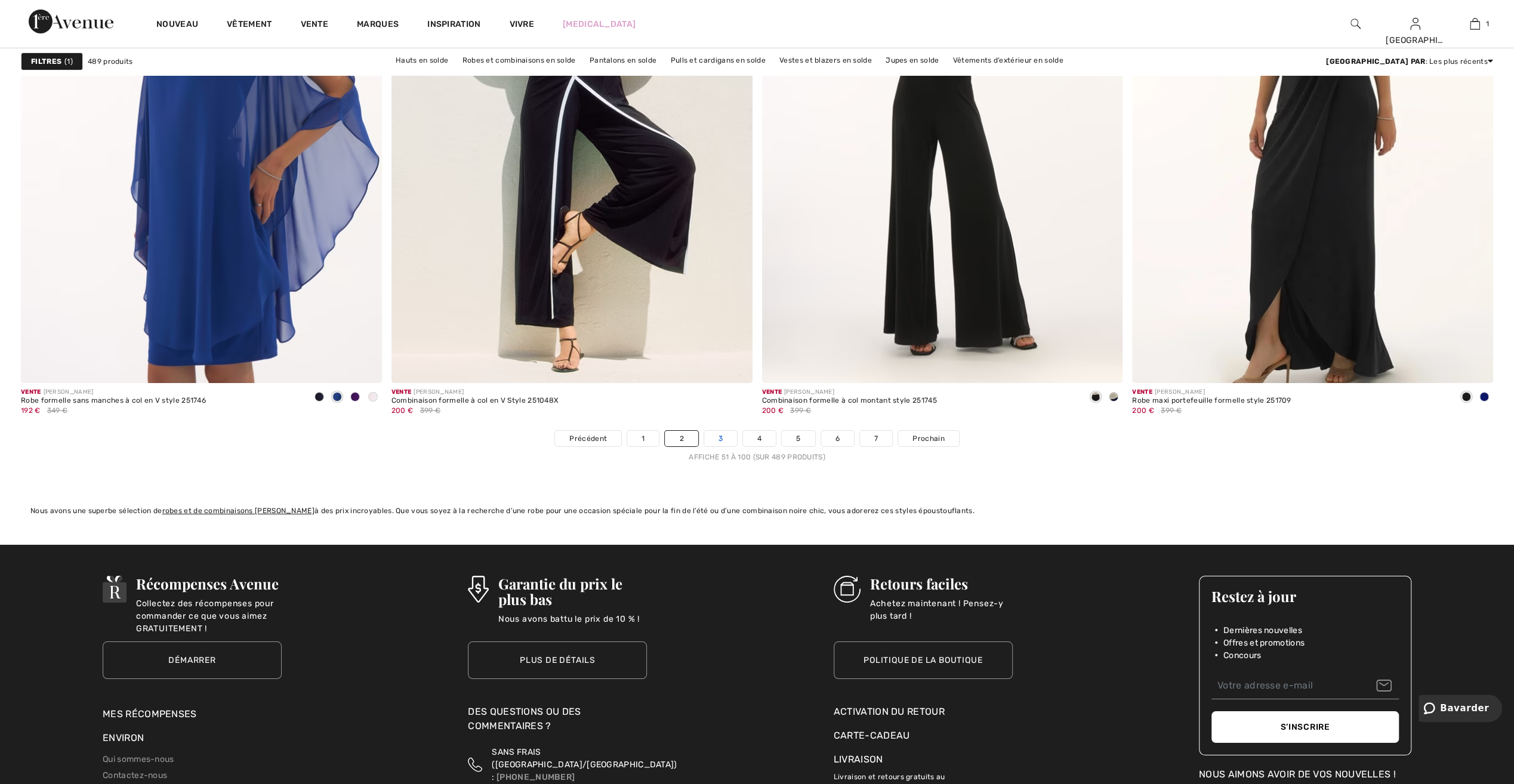
click at [722, 437] on link "3" at bounding box center [721, 438] width 33 height 15
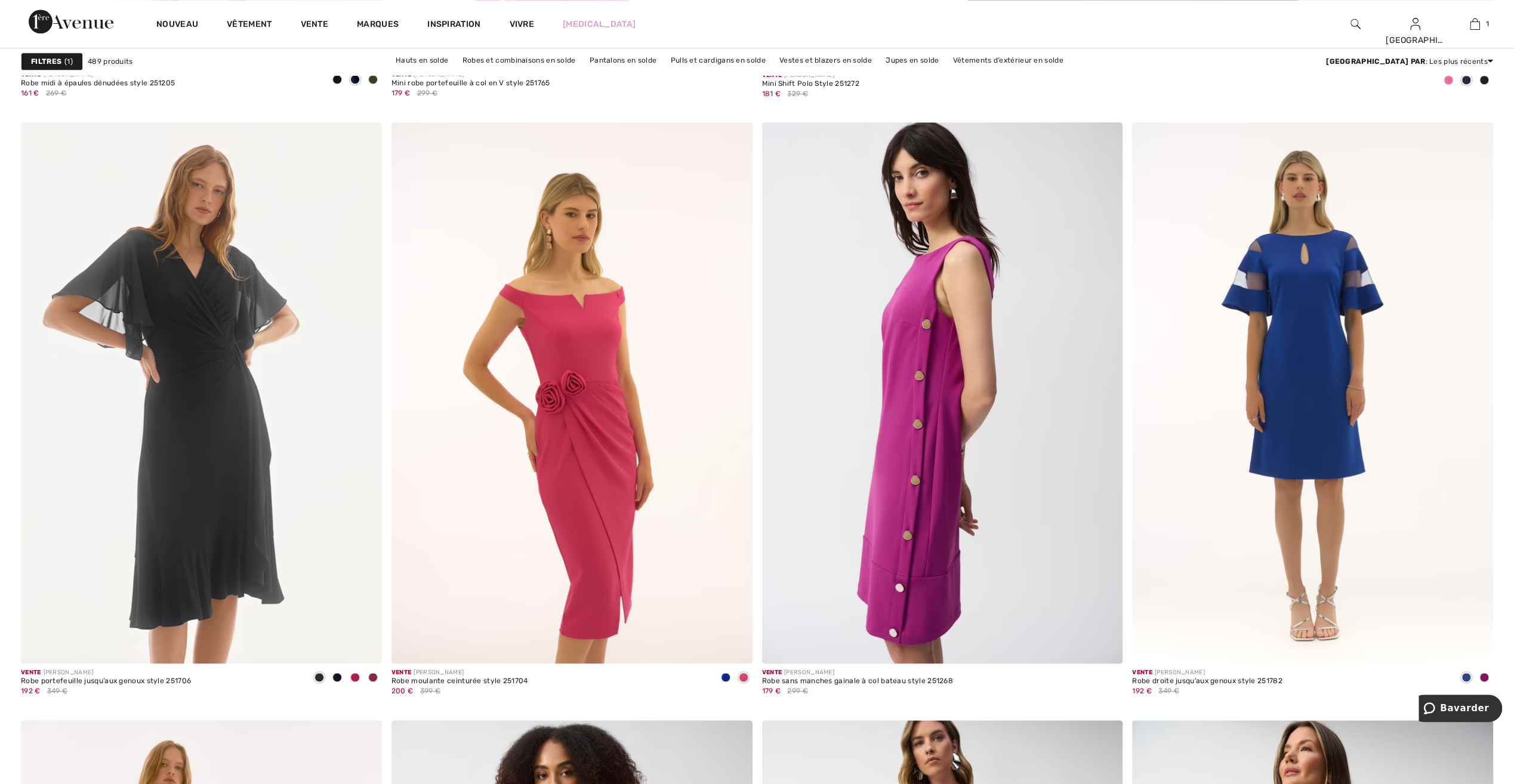
scroll to position [1253, 0]
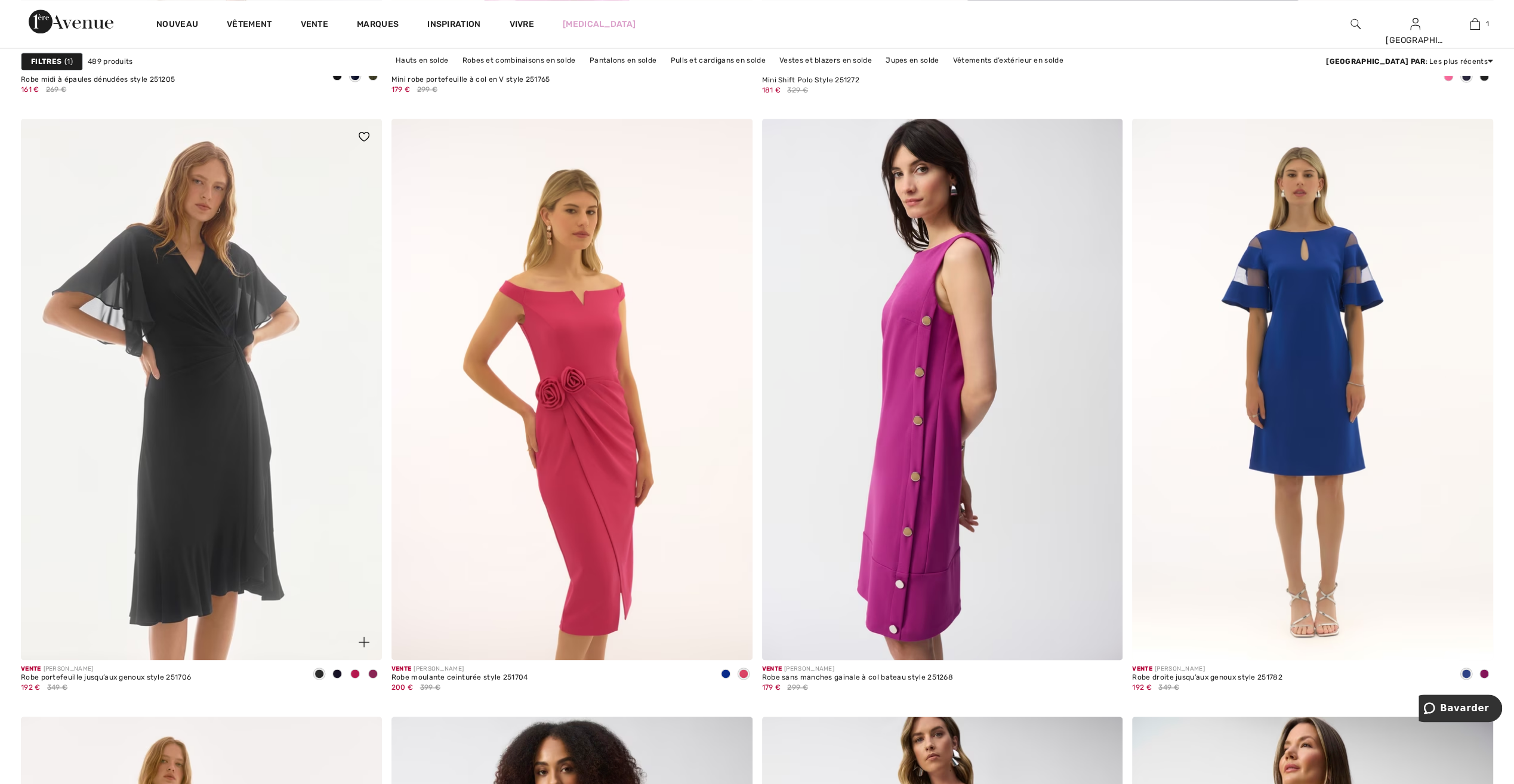
click at [356, 675] on span at bounding box center [355, 674] width 10 height 10
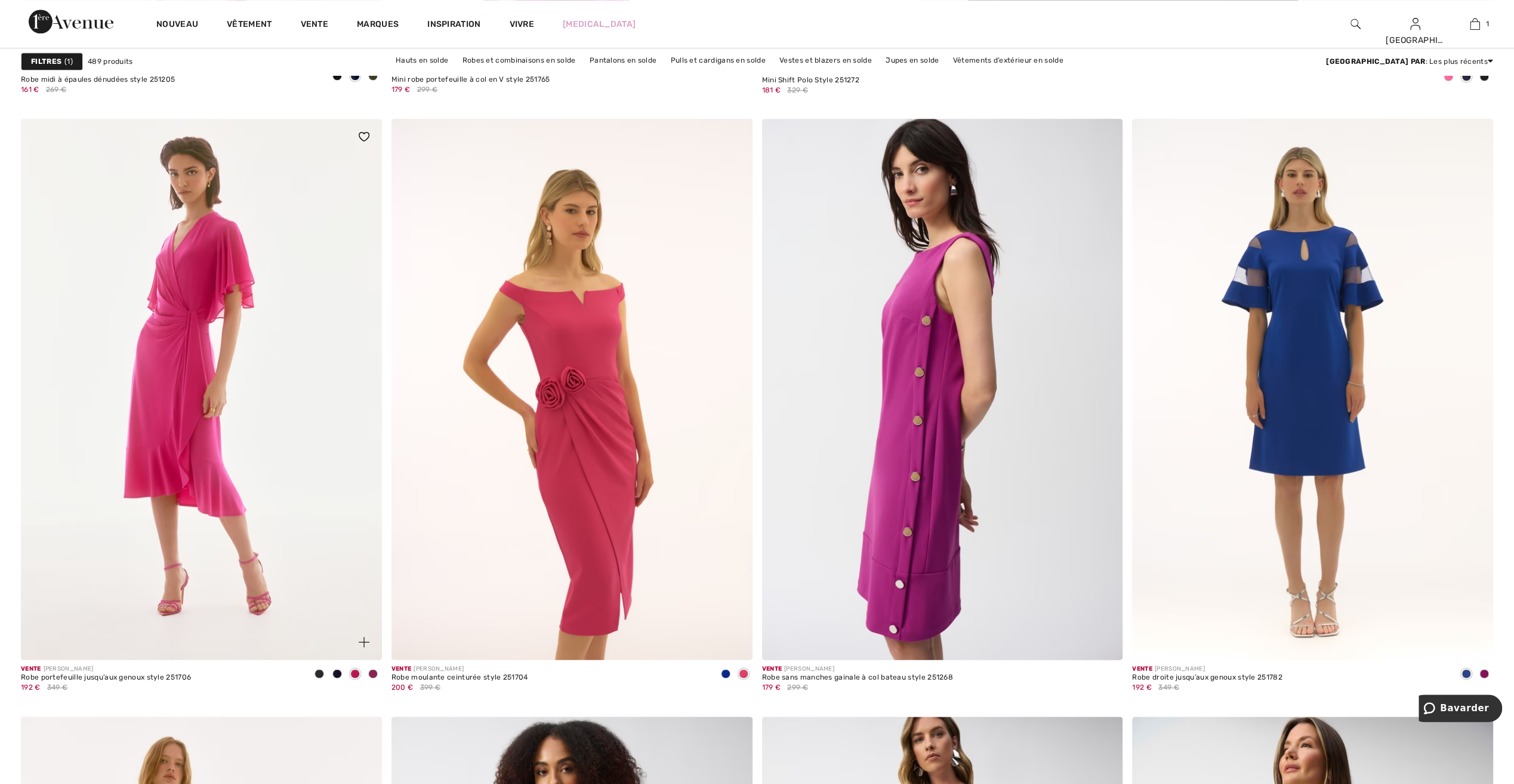
click at [371, 673] on span at bounding box center [373, 674] width 10 height 10
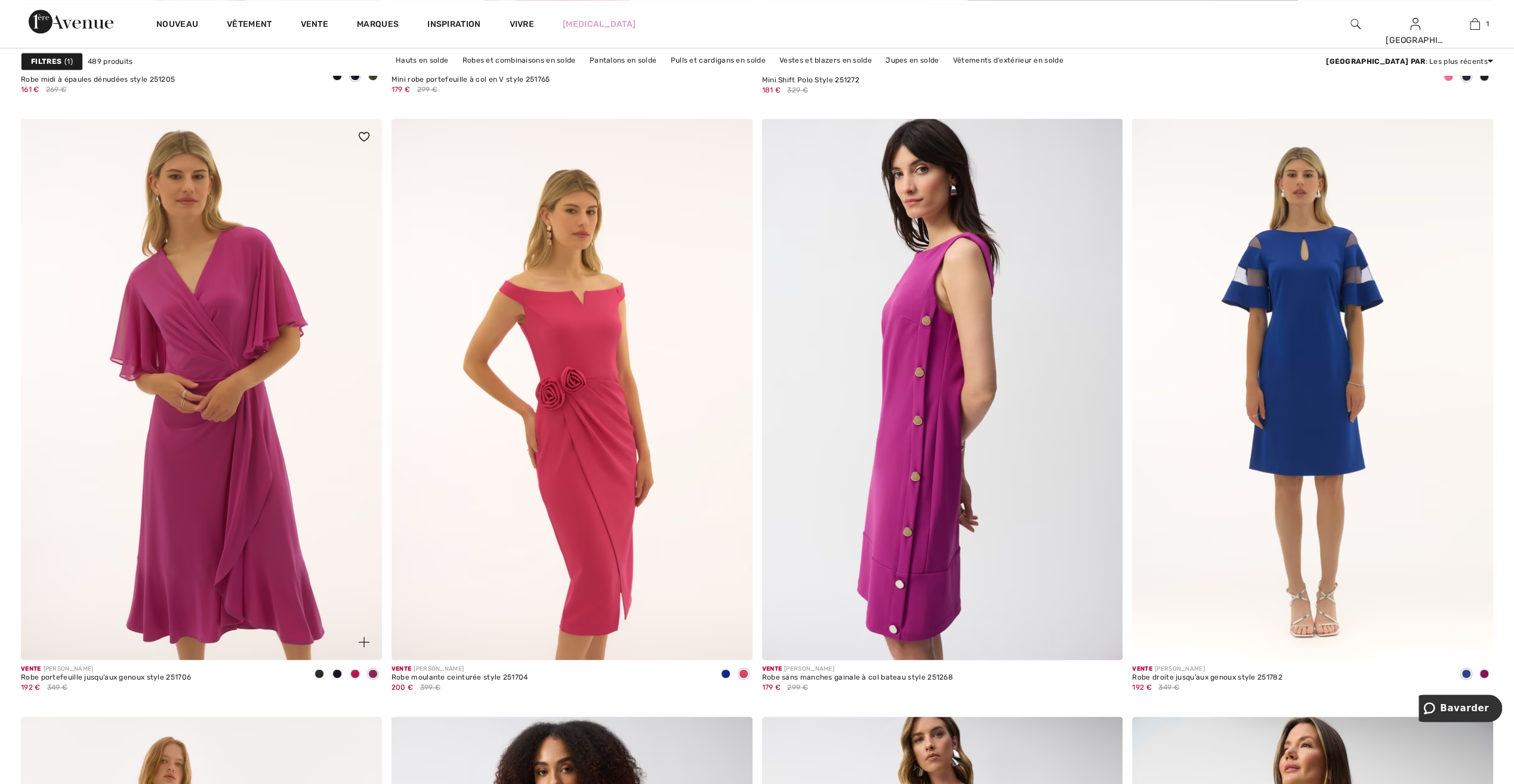
click at [198, 456] on img at bounding box center [201, 389] width 361 height 541
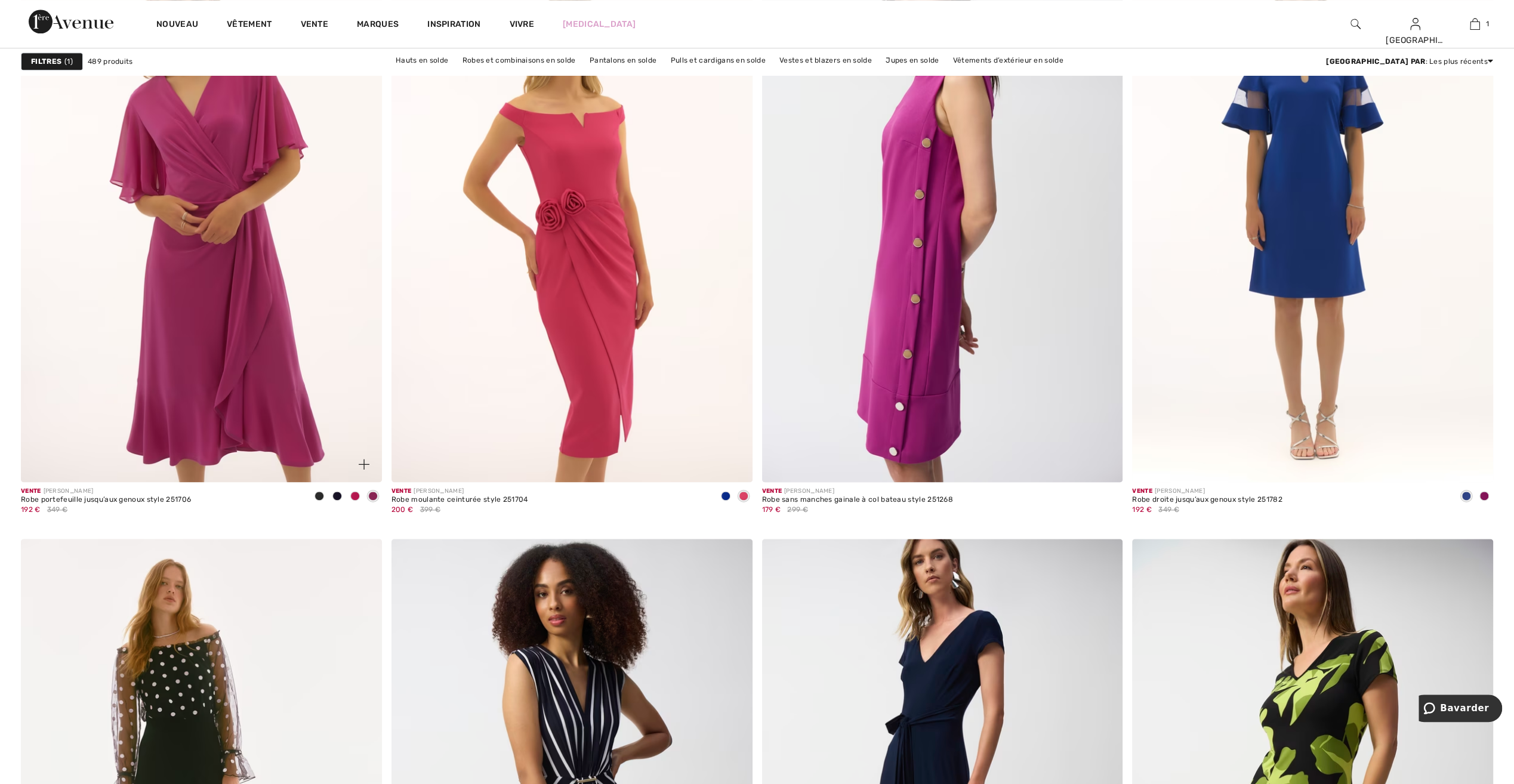
scroll to position [1491, 0]
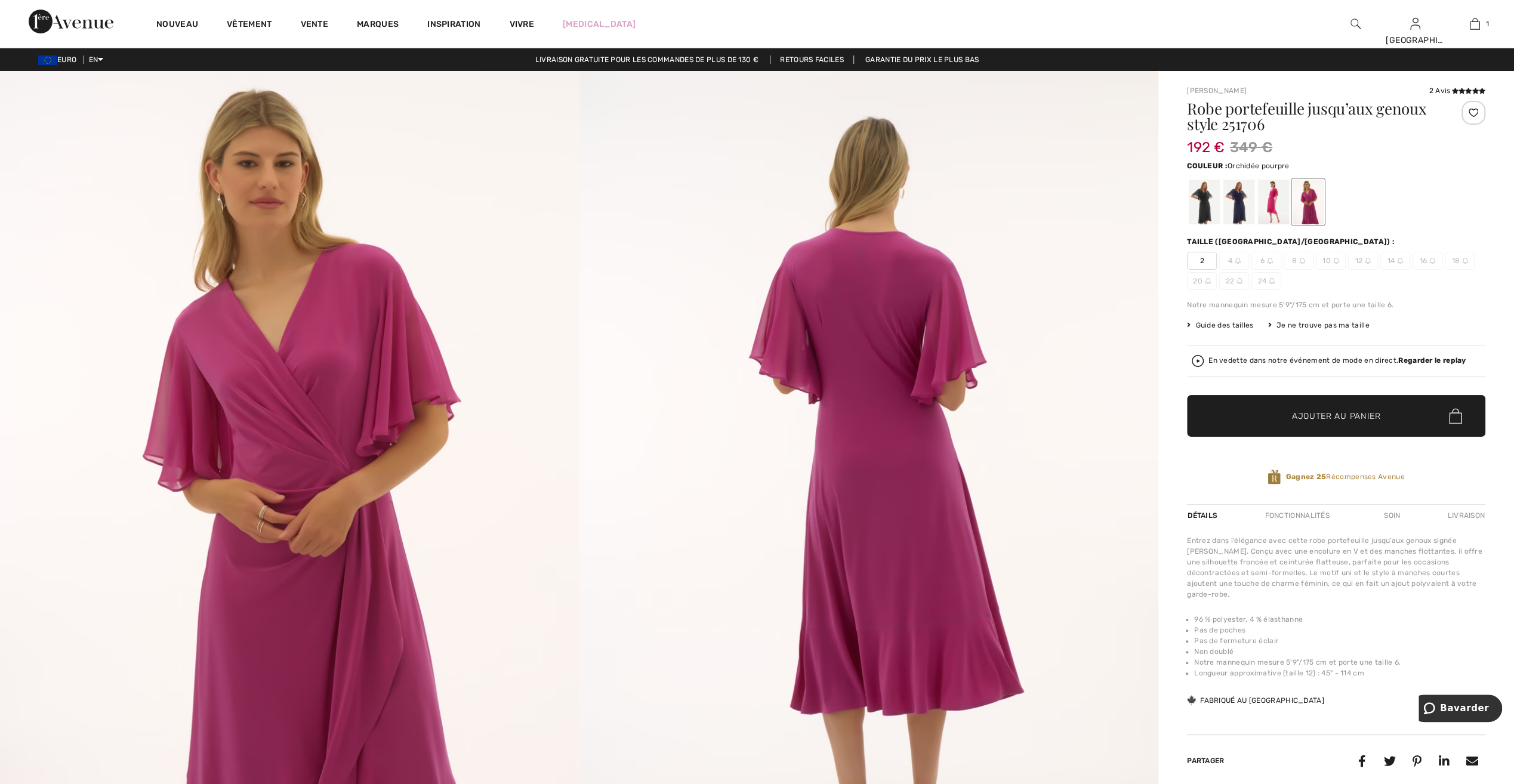
click at [1410, 358] on strong "Regarder le replay" at bounding box center [1432, 360] width 67 height 9
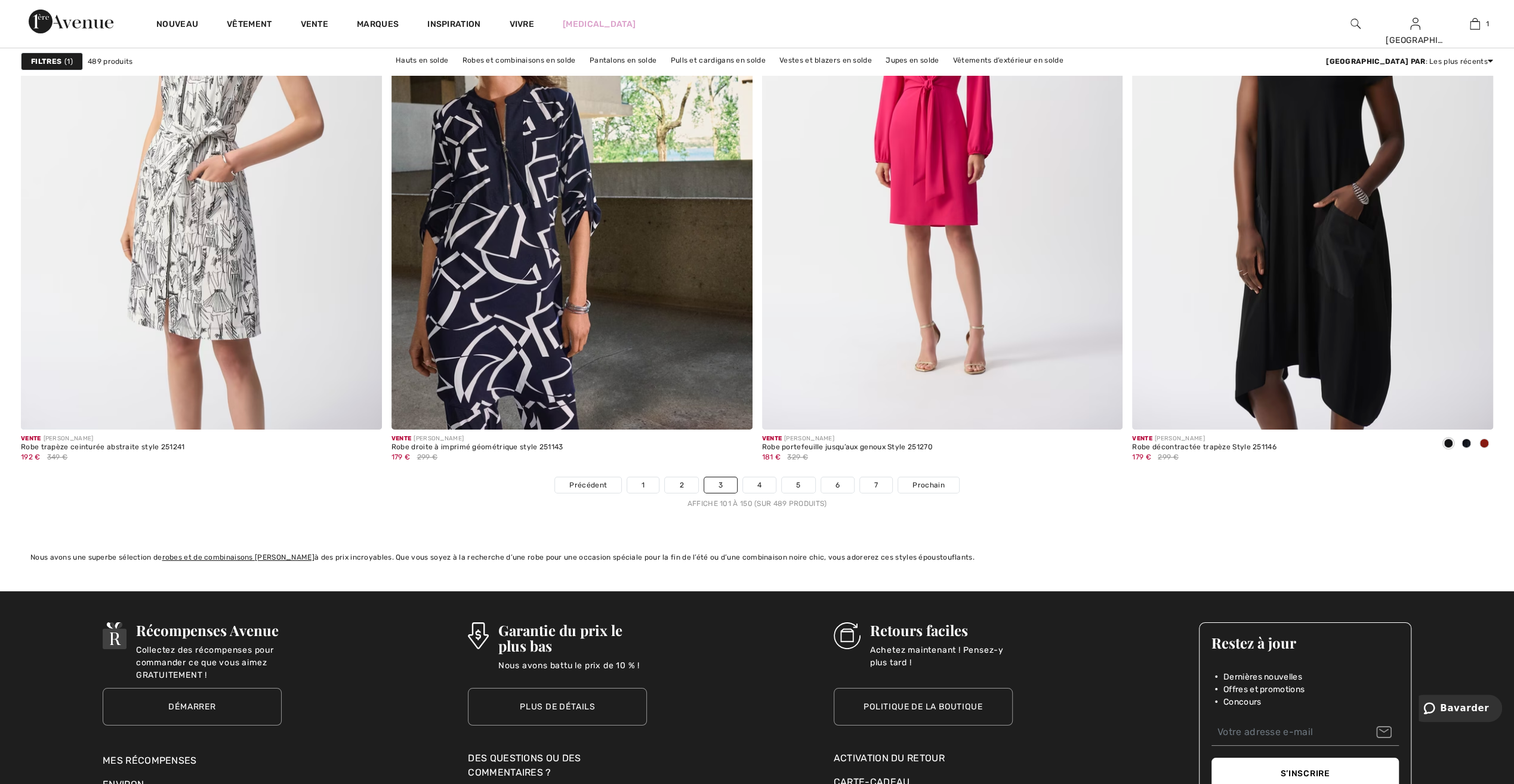
scroll to position [8829, 0]
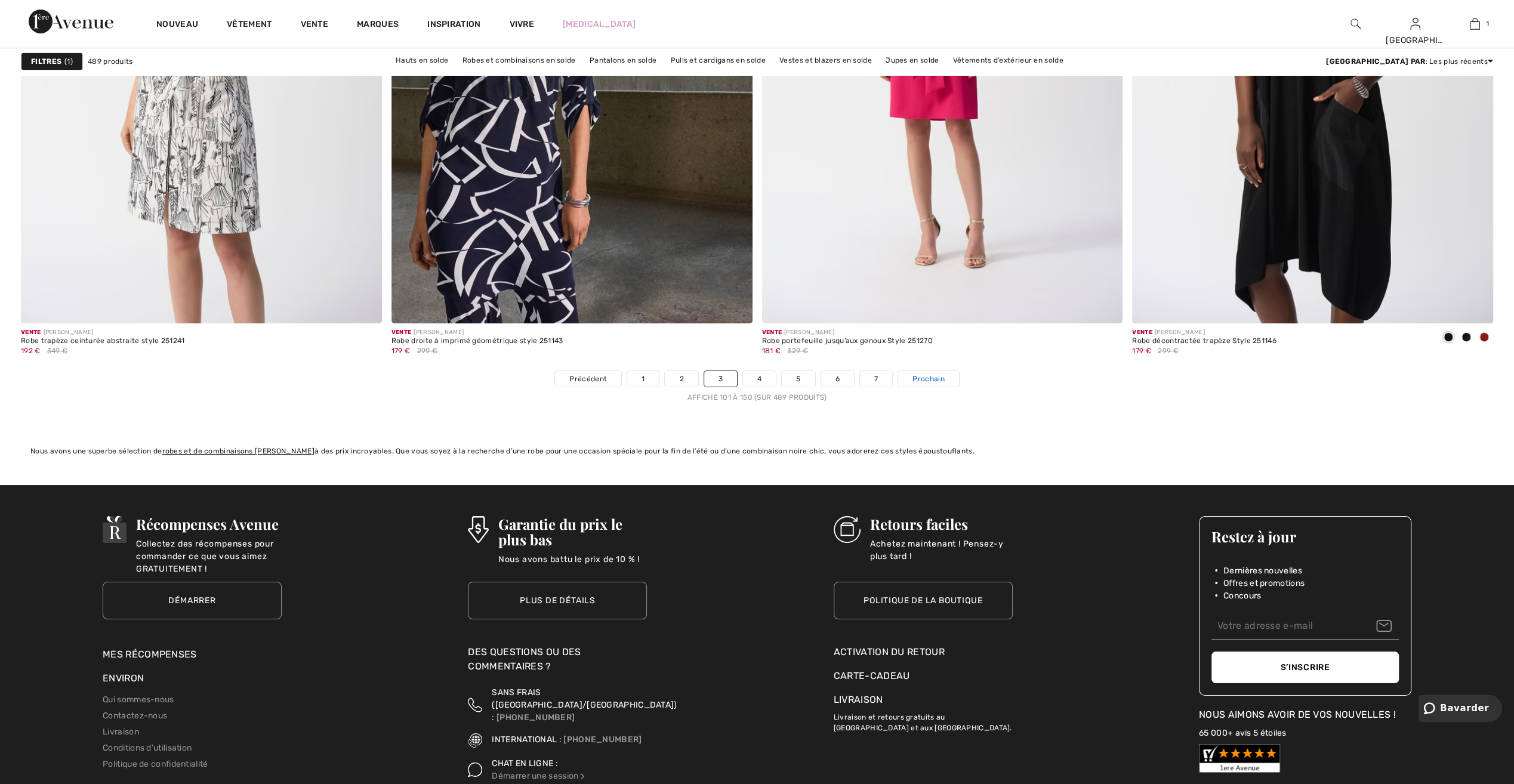
click at [931, 375] on span "Prochain" at bounding box center [928, 379] width 32 height 11
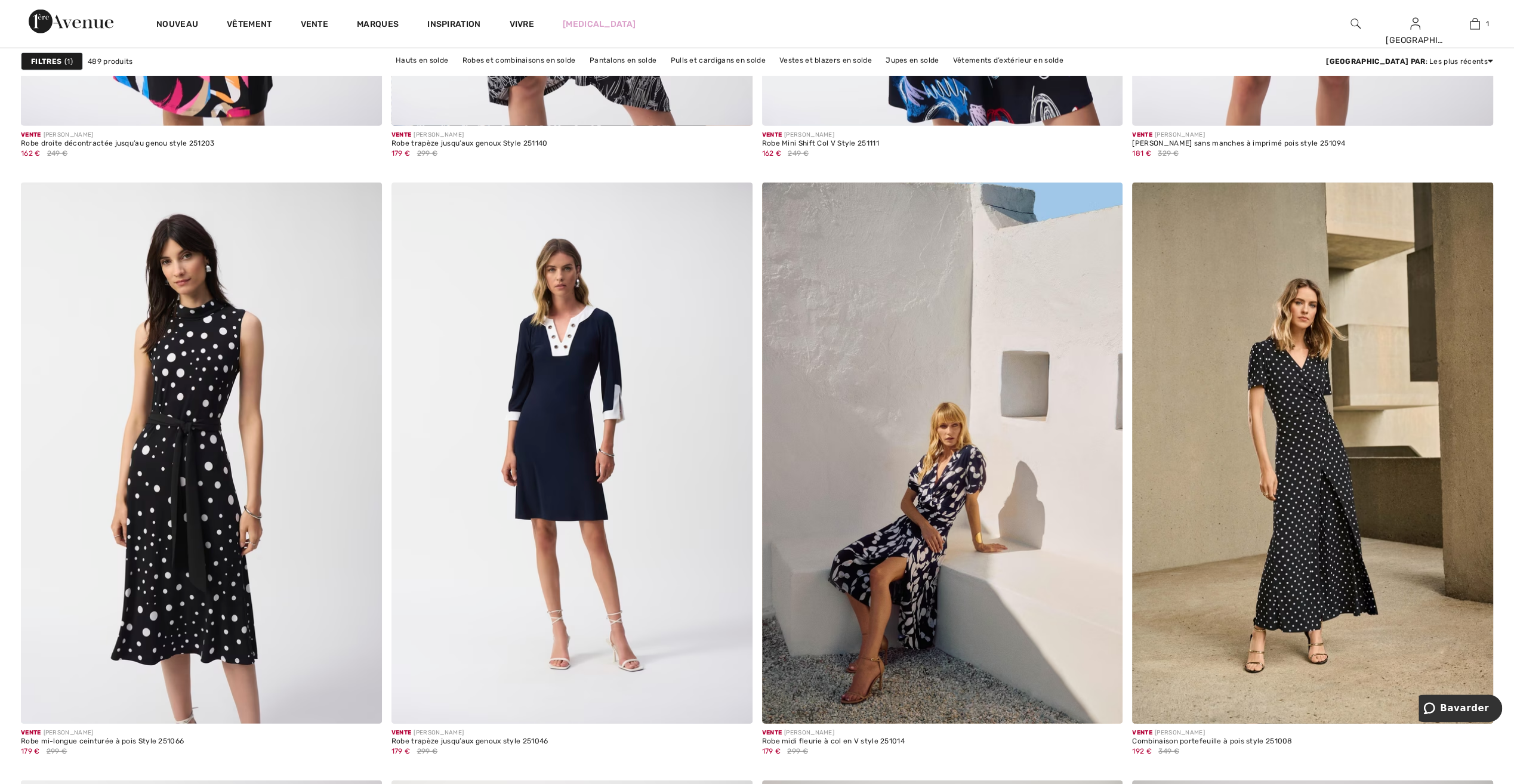
scroll to position [3222, 0]
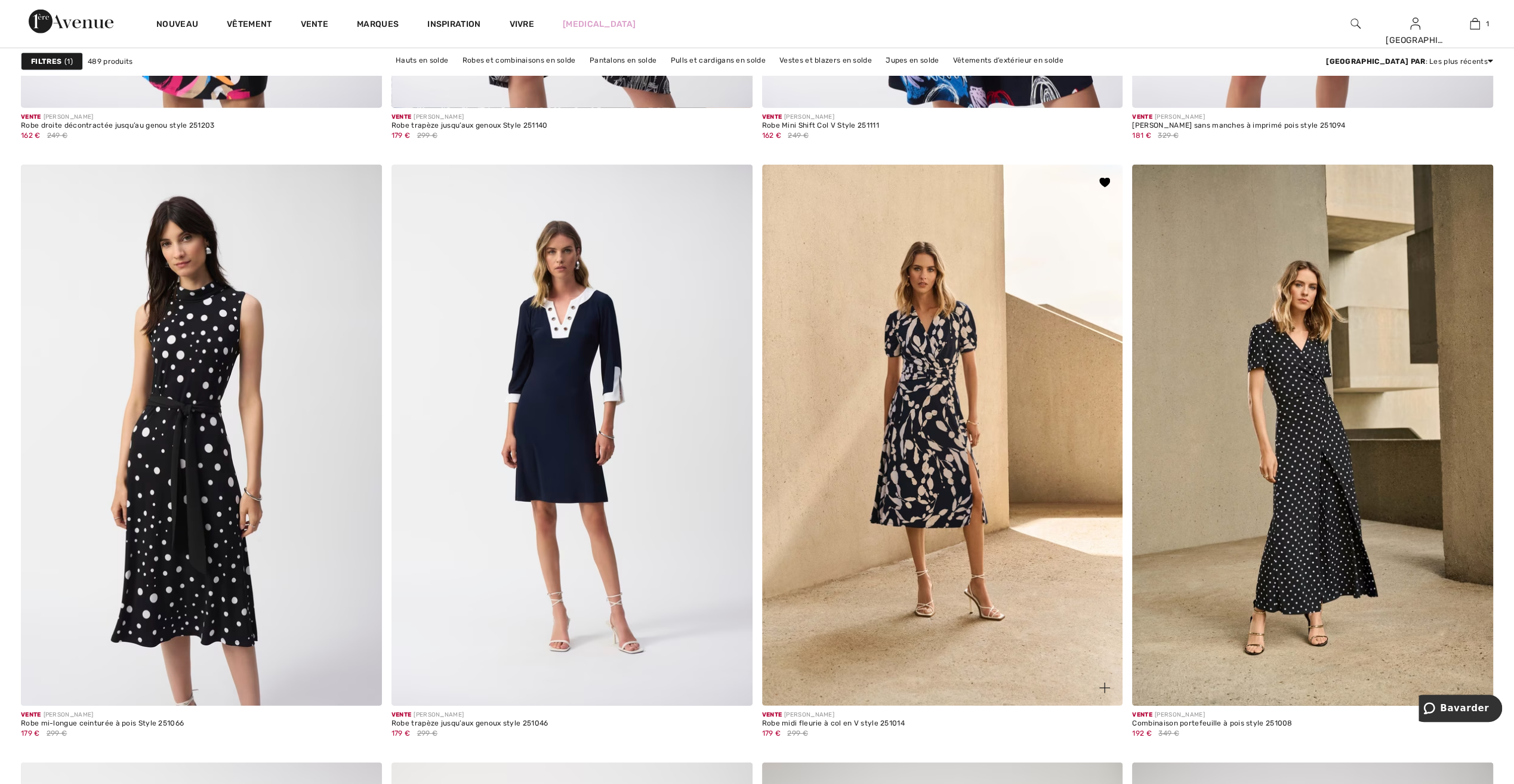
click at [949, 540] on img at bounding box center [942, 435] width 361 height 541
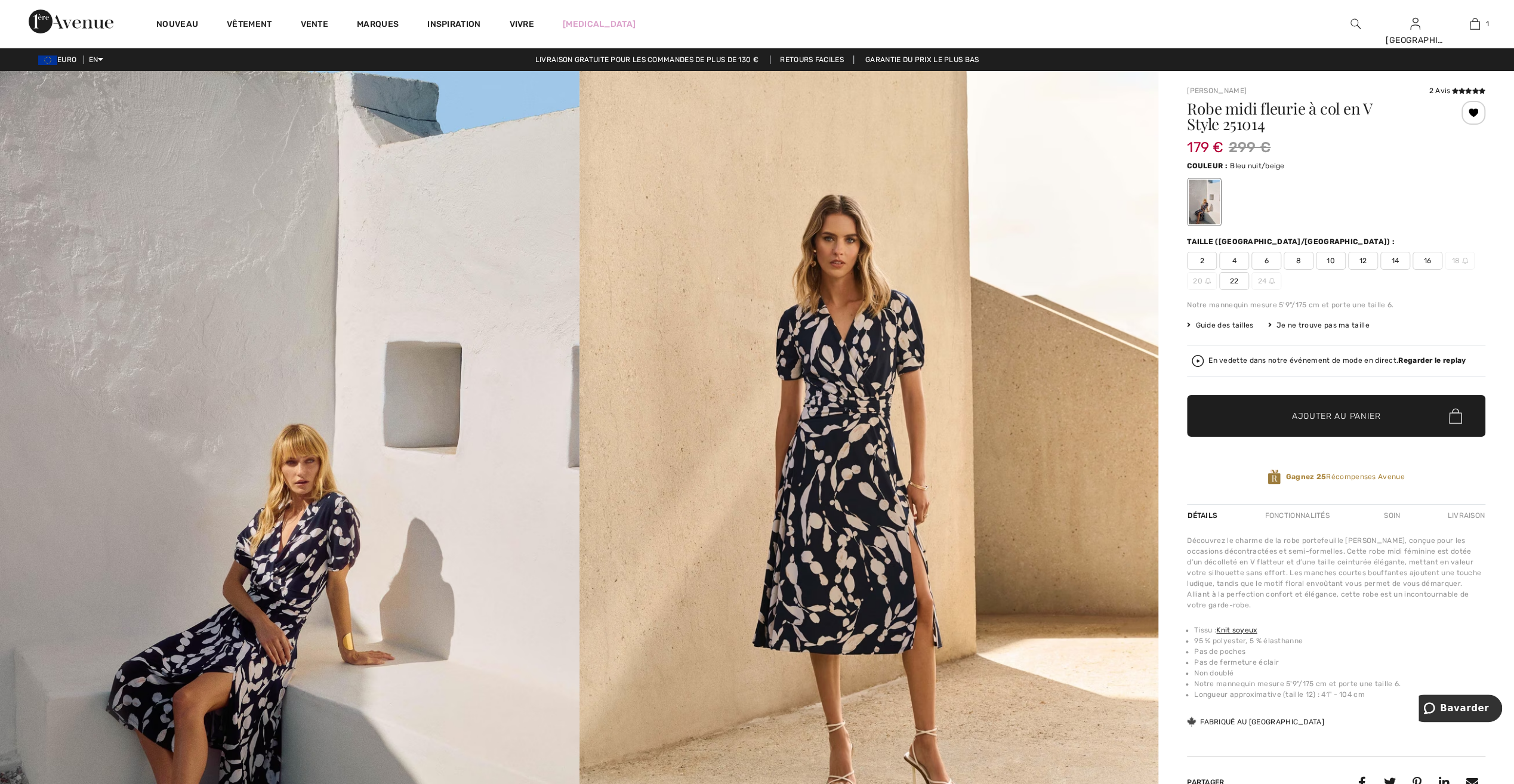
click at [1437, 358] on strong "Regarder le replay" at bounding box center [1432, 360] width 67 height 9
